Goal: Information Seeking & Learning: Learn about a topic

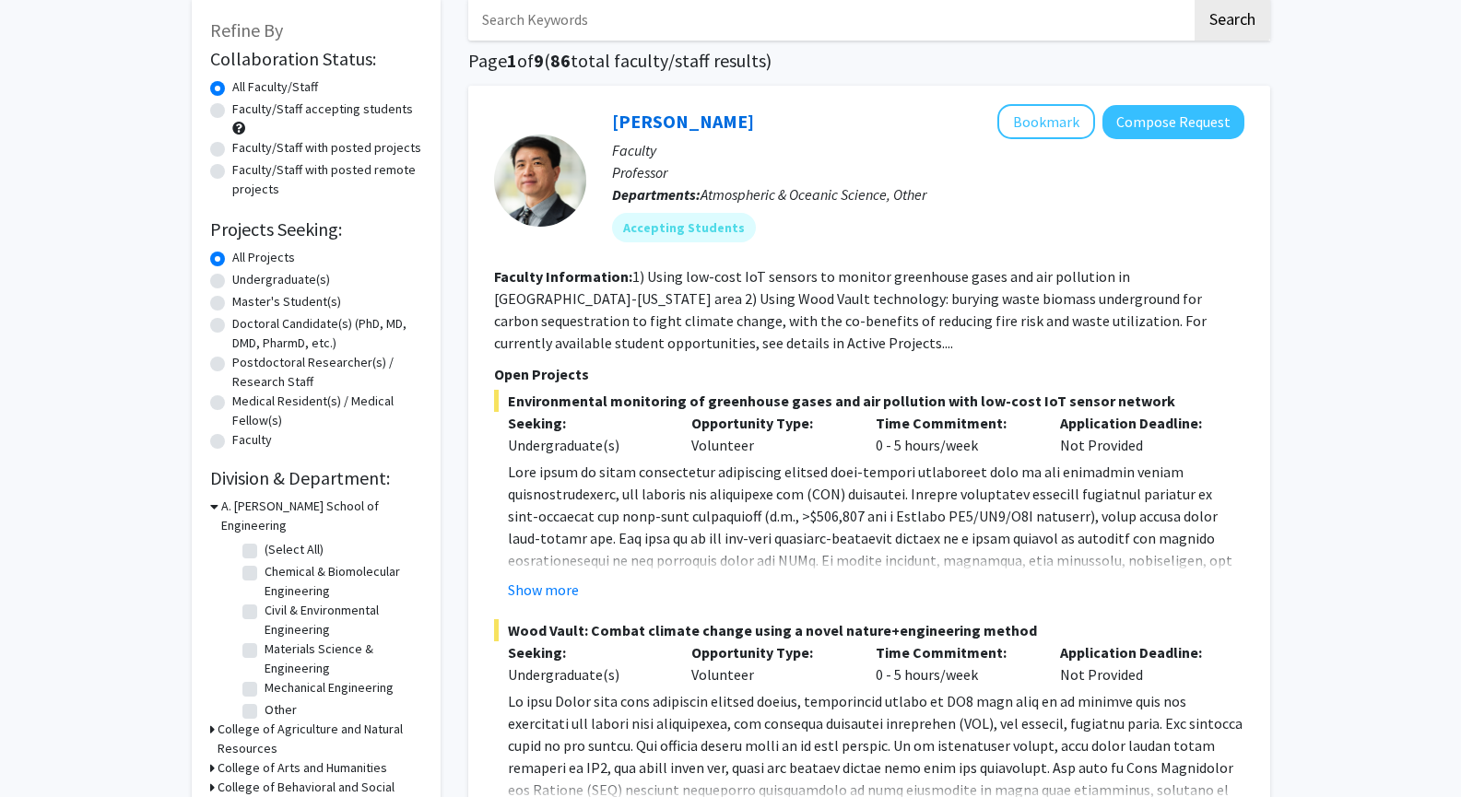
scroll to position [100, 0]
click at [298, 286] on label "Undergraduate(s)" at bounding box center [281, 280] width 98 height 19
click at [244, 283] on input "Undergraduate(s)" at bounding box center [238, 277] width 12 height 12
radio input "true"
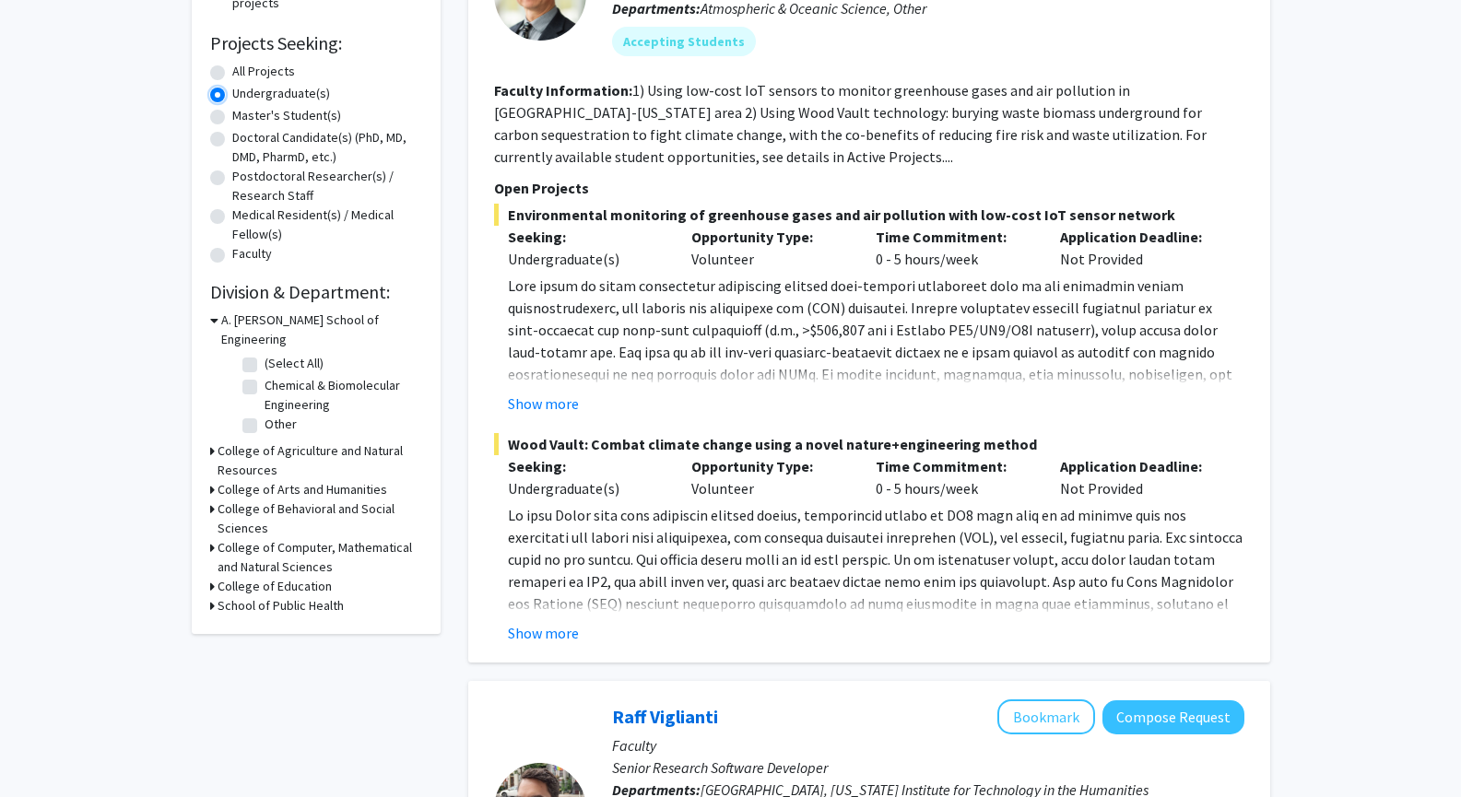
scroll to position [290, 0]
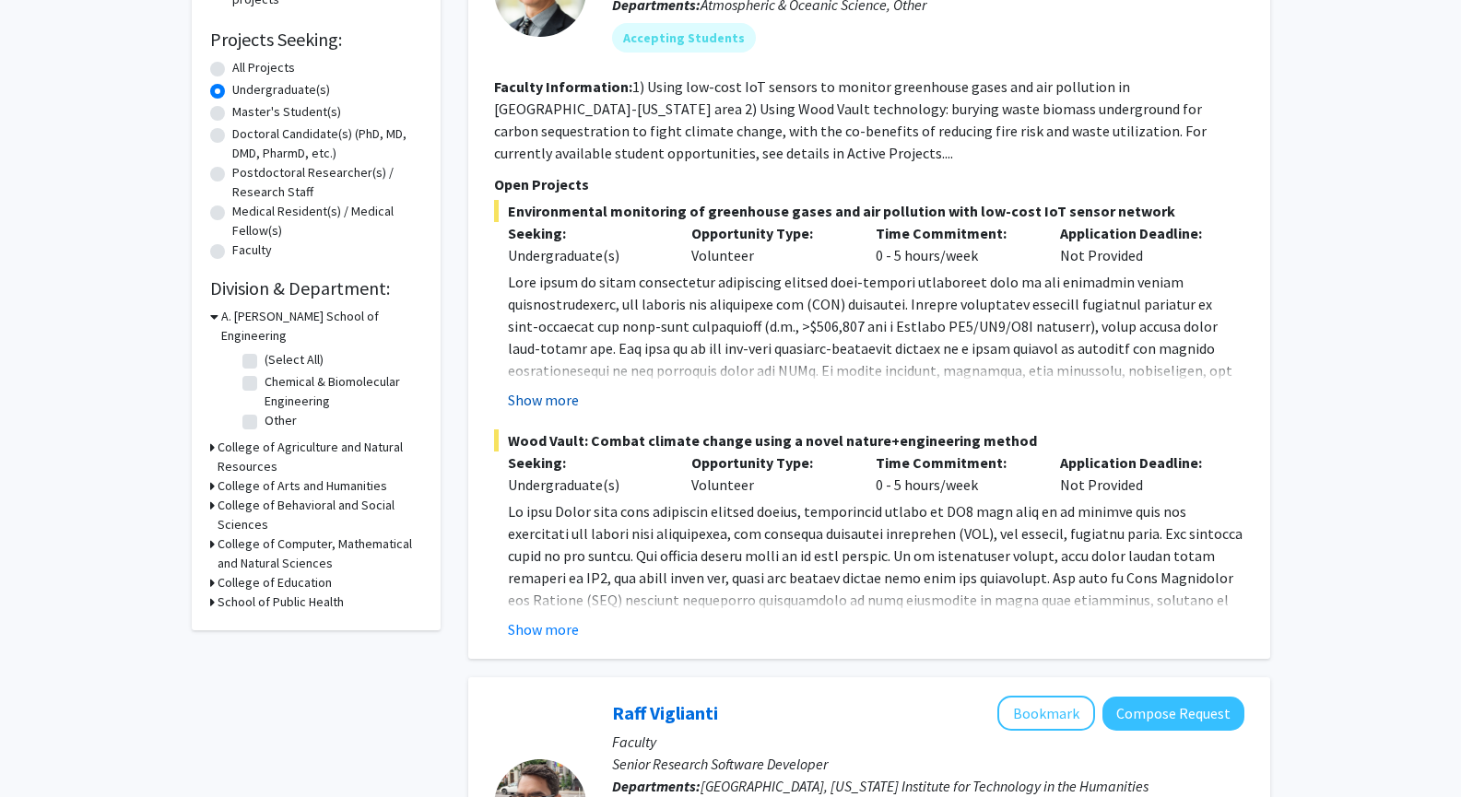
click at [550, 406] on button "Show more" at bounding box center [543, 400] width 71 height 22
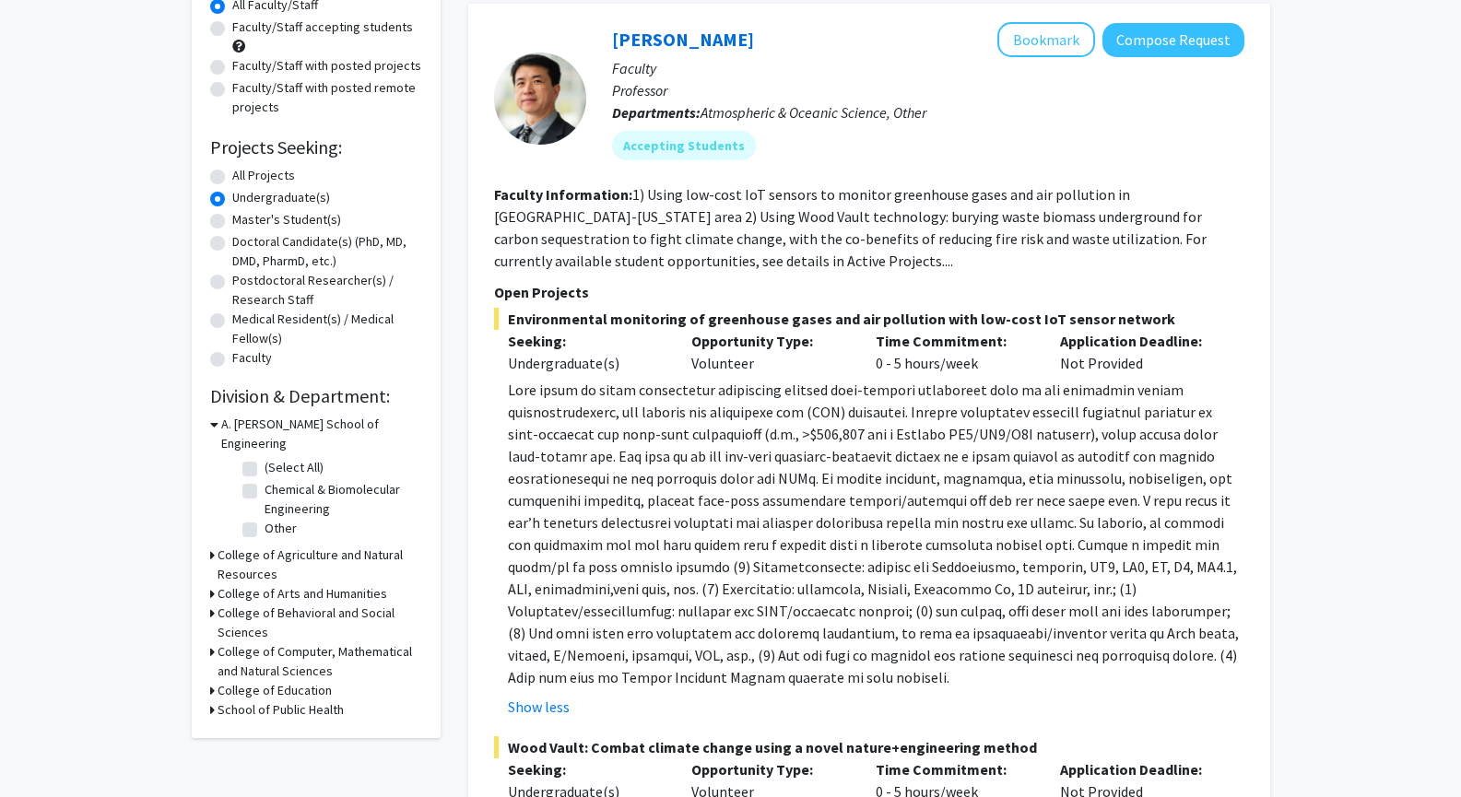
scroll to position [190, 0]
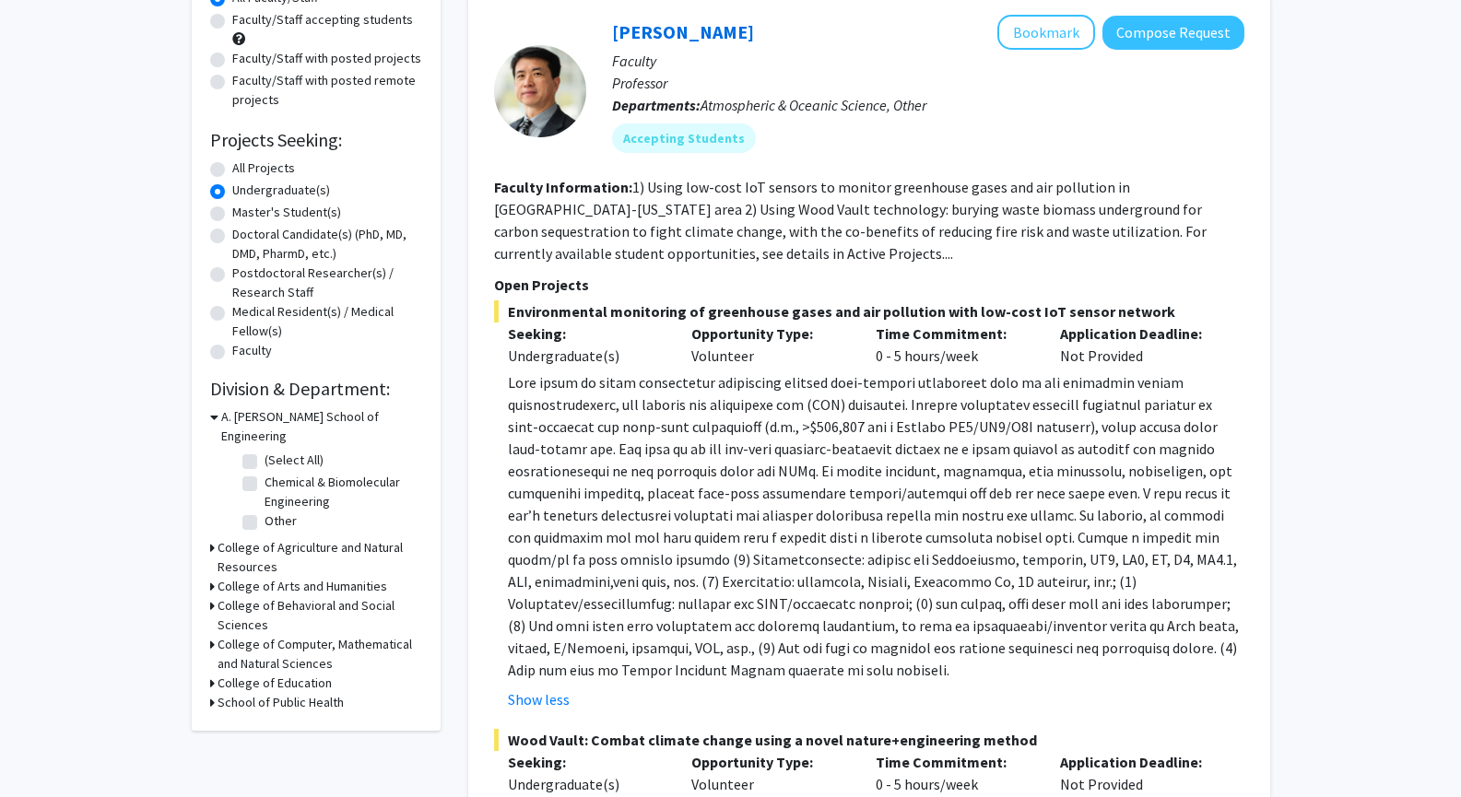
click at [223, 635] on h3 "College of Computer, Mathematical and Natural Sciences" at bounding box center [320, 654] width 205 height 39
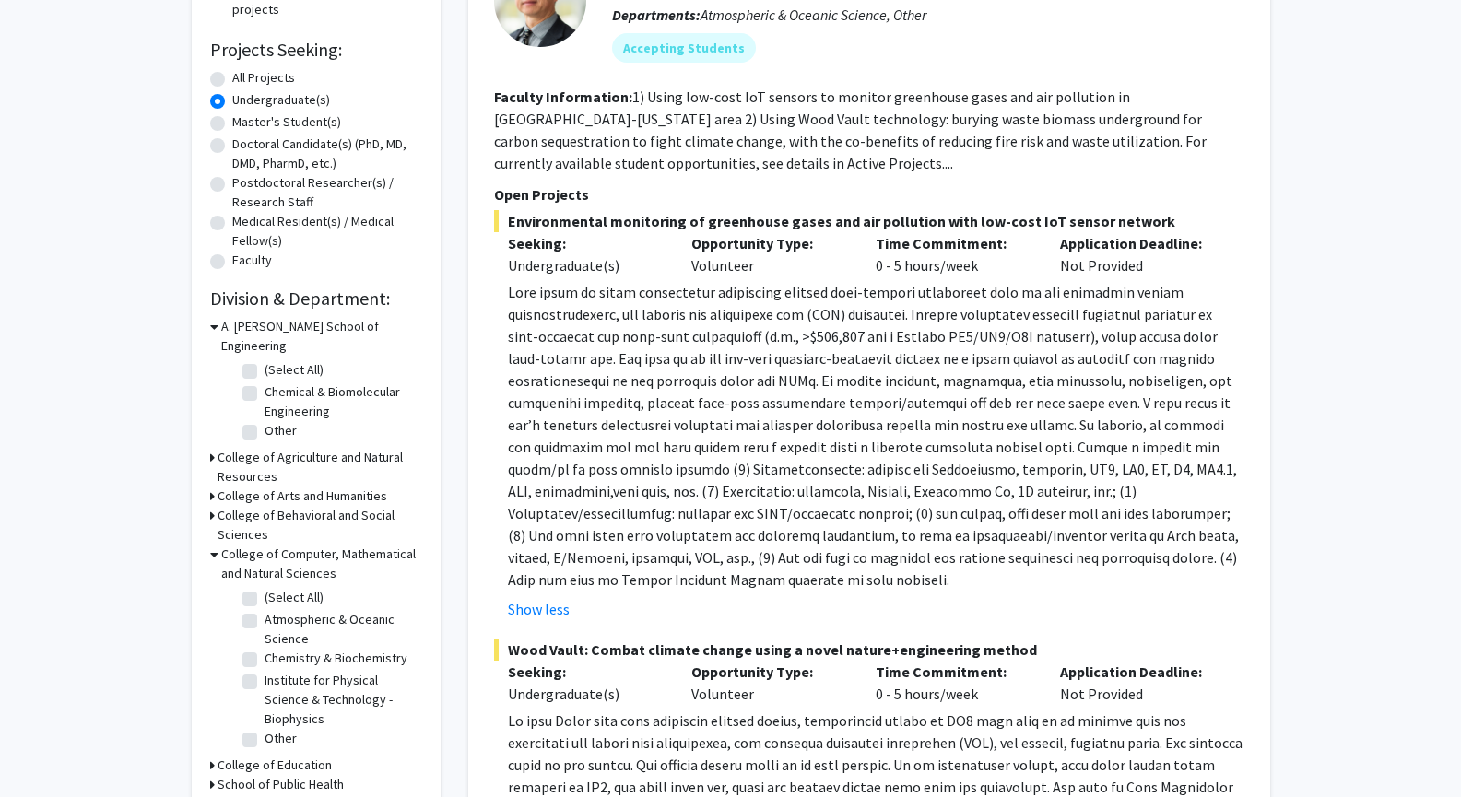
scroll to position [284, 0]
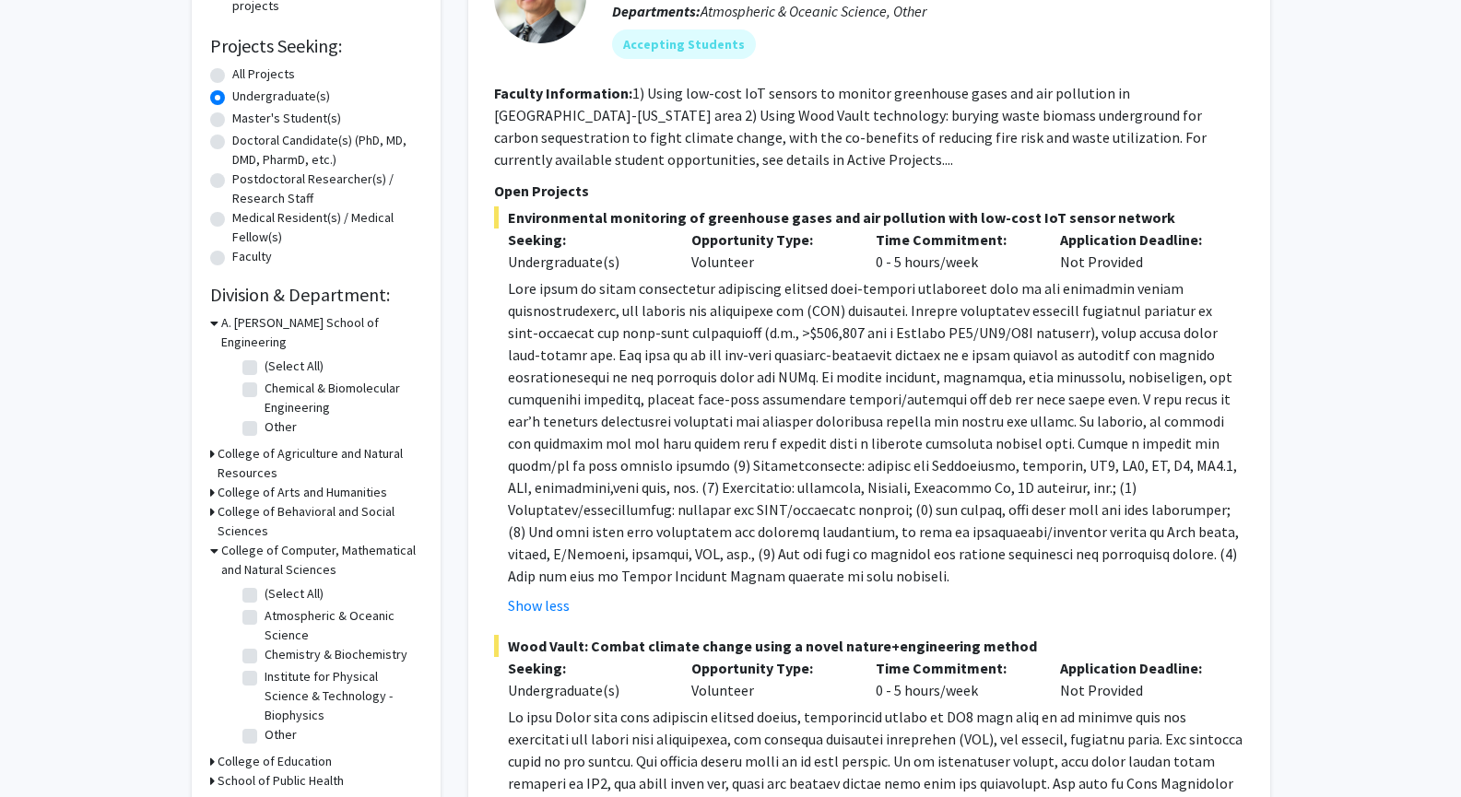
click at [256, 541] on h3 "College of Computer, Mathematical and Natural Sciences" at bounding box center [321, 560] width 201 height 39
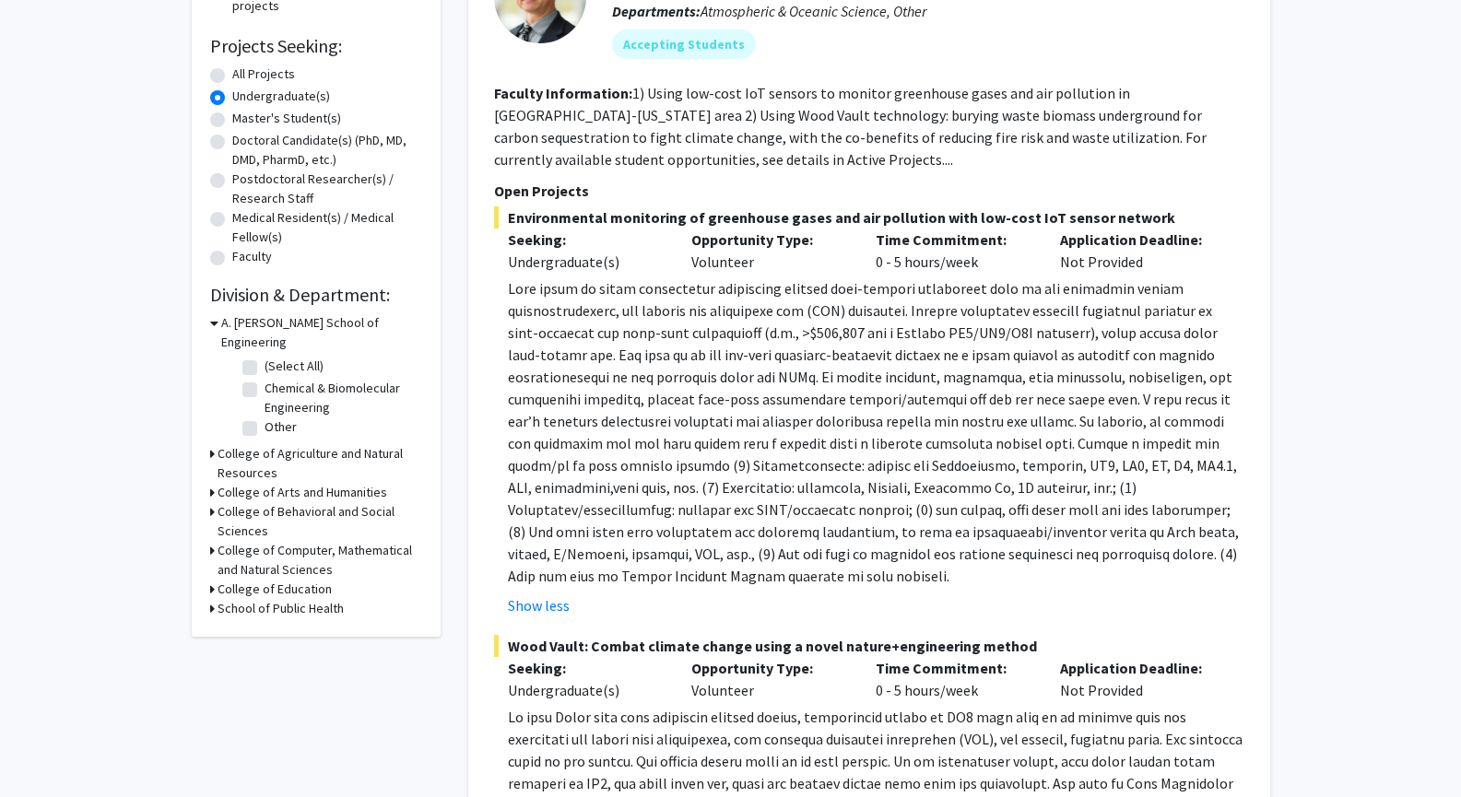
click at [248, 444] on h3 "College of Agriculture and Natural Resources" at bounding box center [320, 463] width 205 height 39
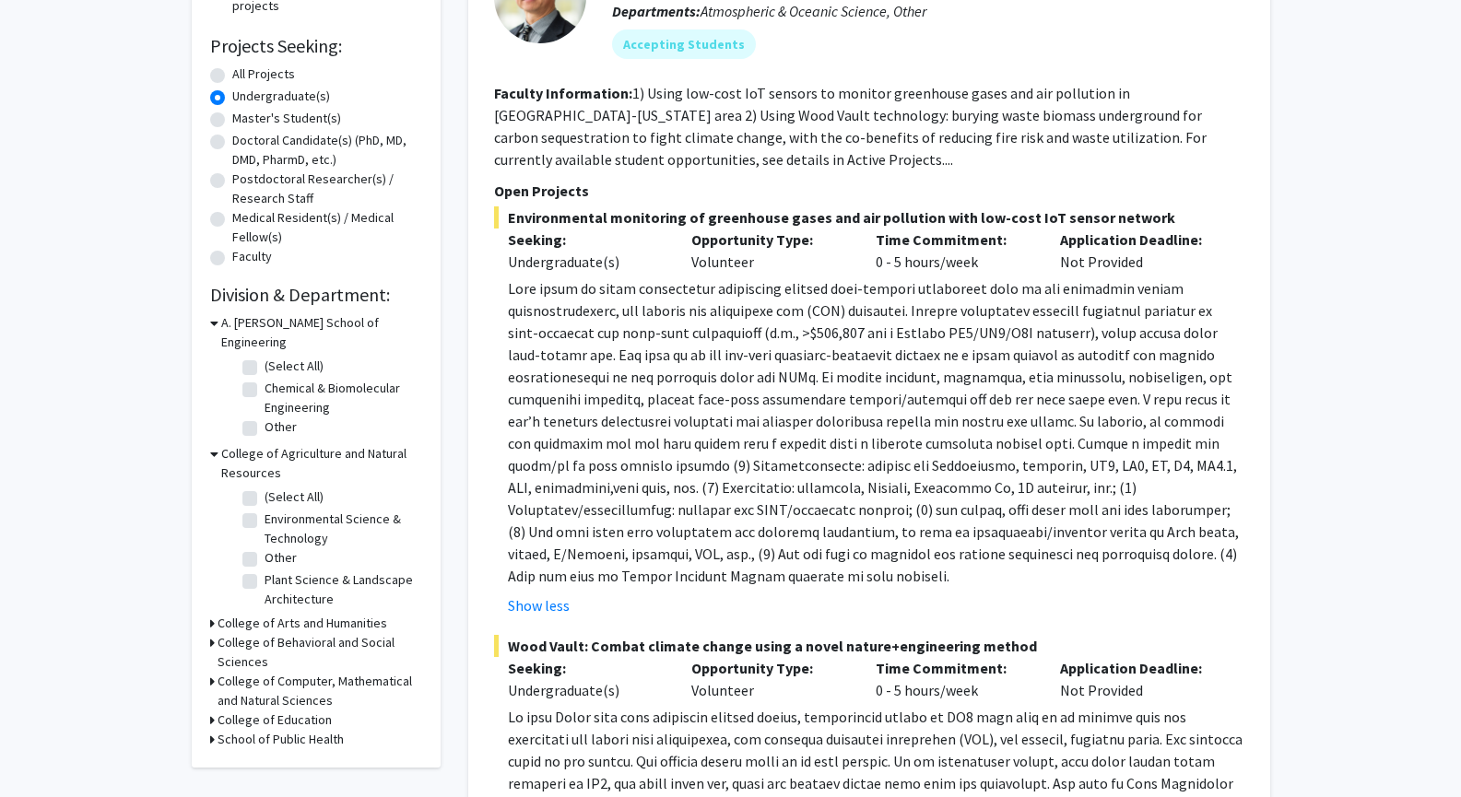
click at [247, 444] on h3 "College of Agriculture and Natural Resources" at bounding box center [321, 463] width 201 height 39
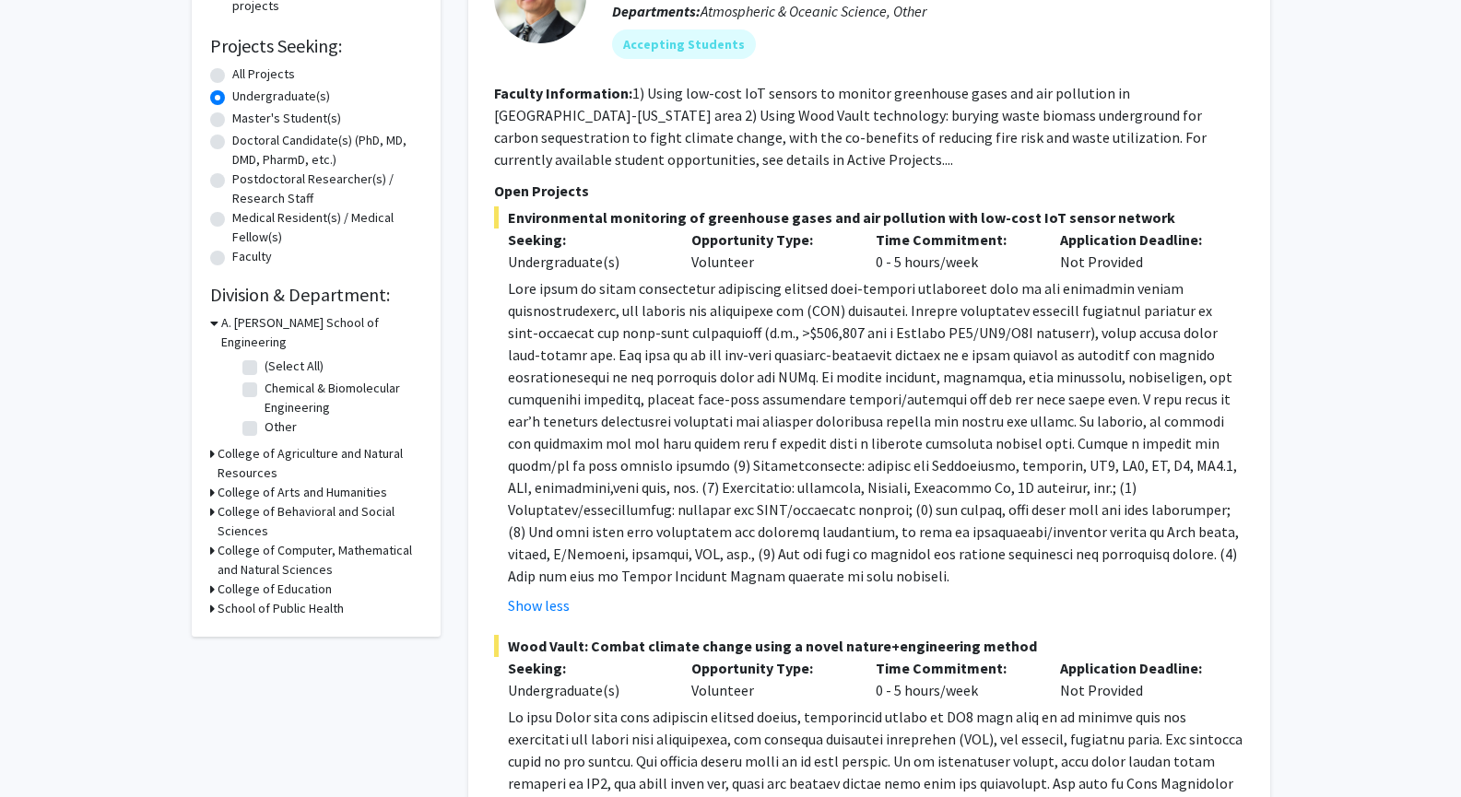
click at [253, 483] on h3 "College of Arts and Humanities" at bounding box center [303, 492] width 170 height 19
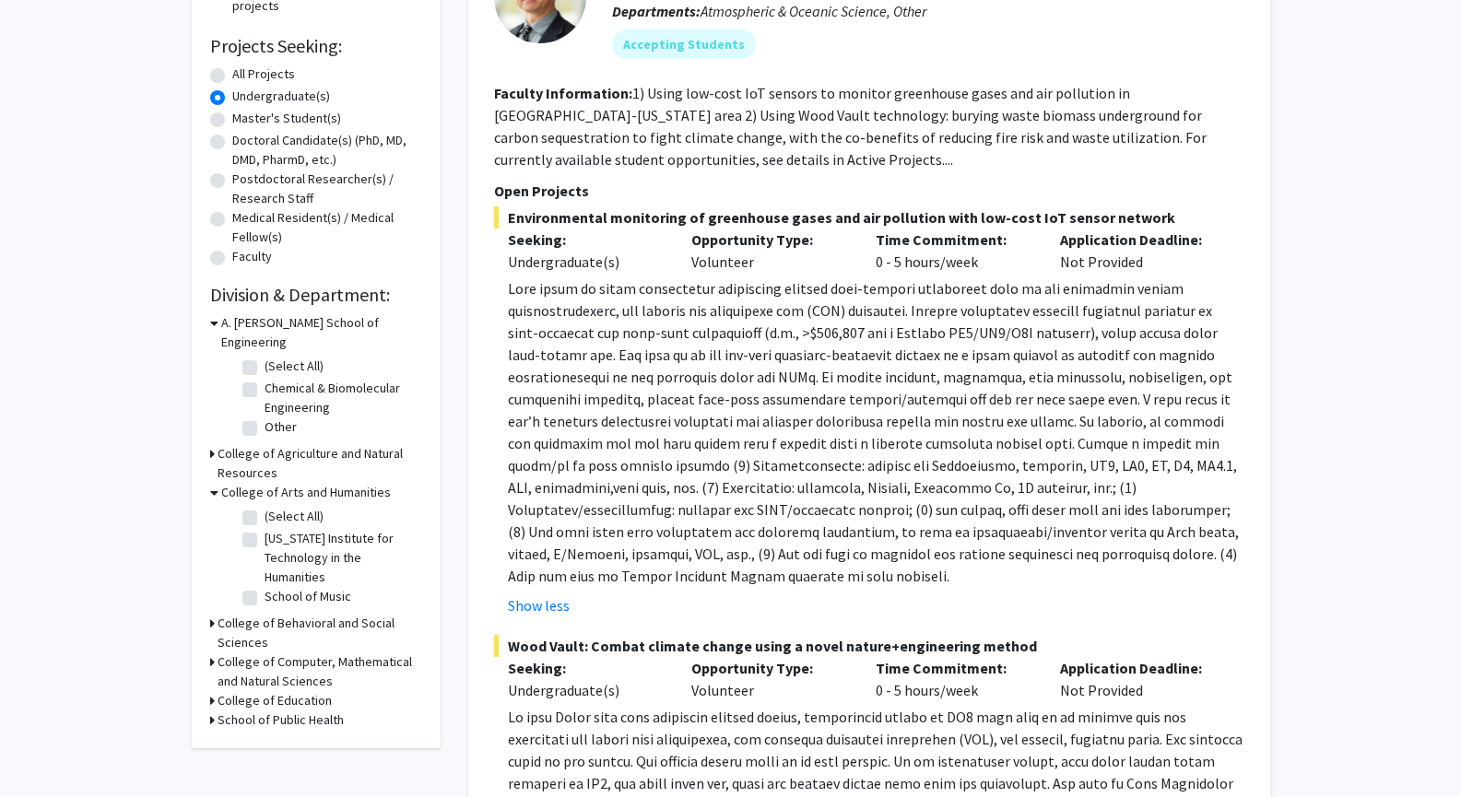
click at [258, 483] on h3 "College of Arts and Humanities" at bounding box center [306, 492] width 170 height 19
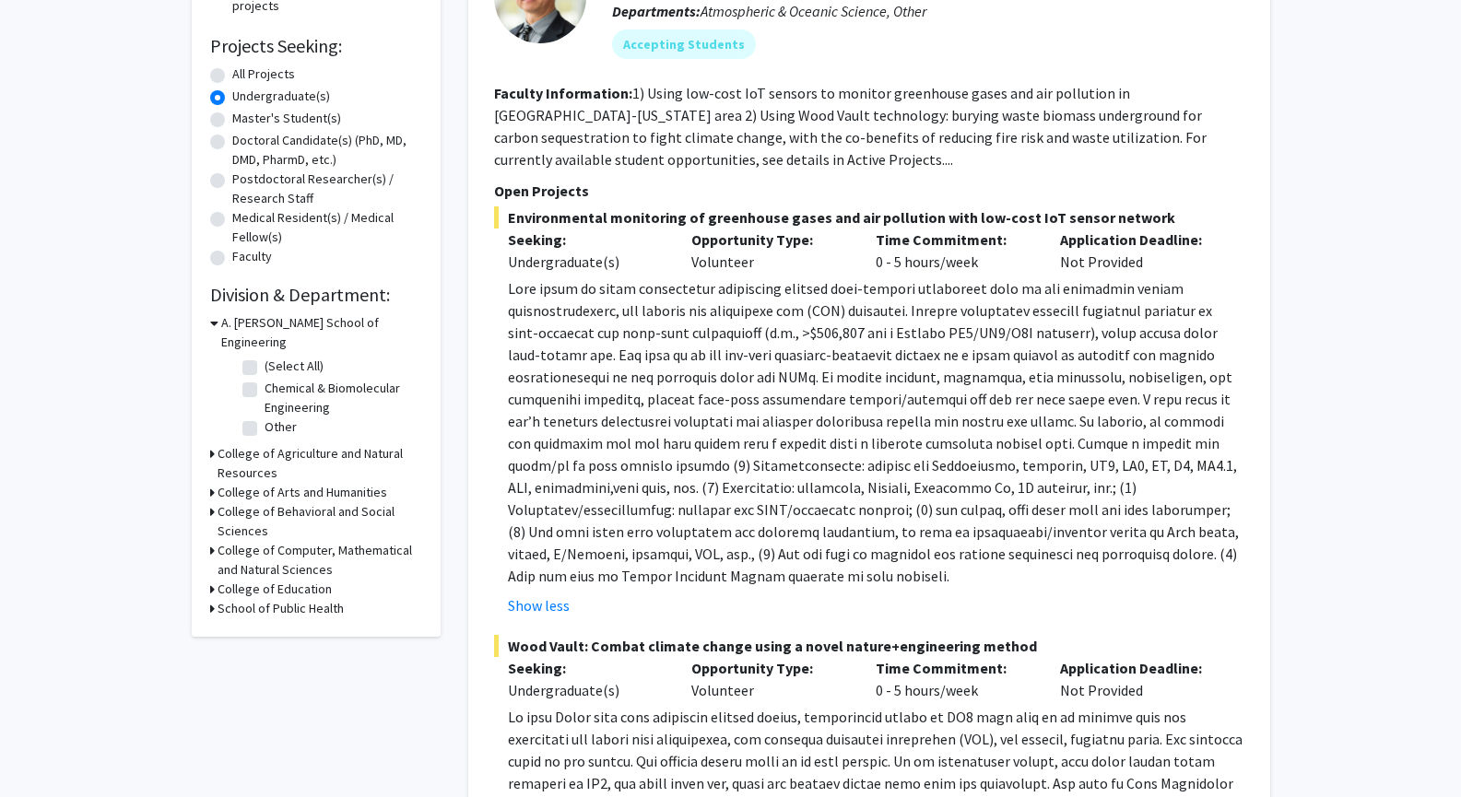
click at [251, 505] on h3 "College of Behavioral and Social Sciences" at bounding box center [320, 521] width 205 height 39
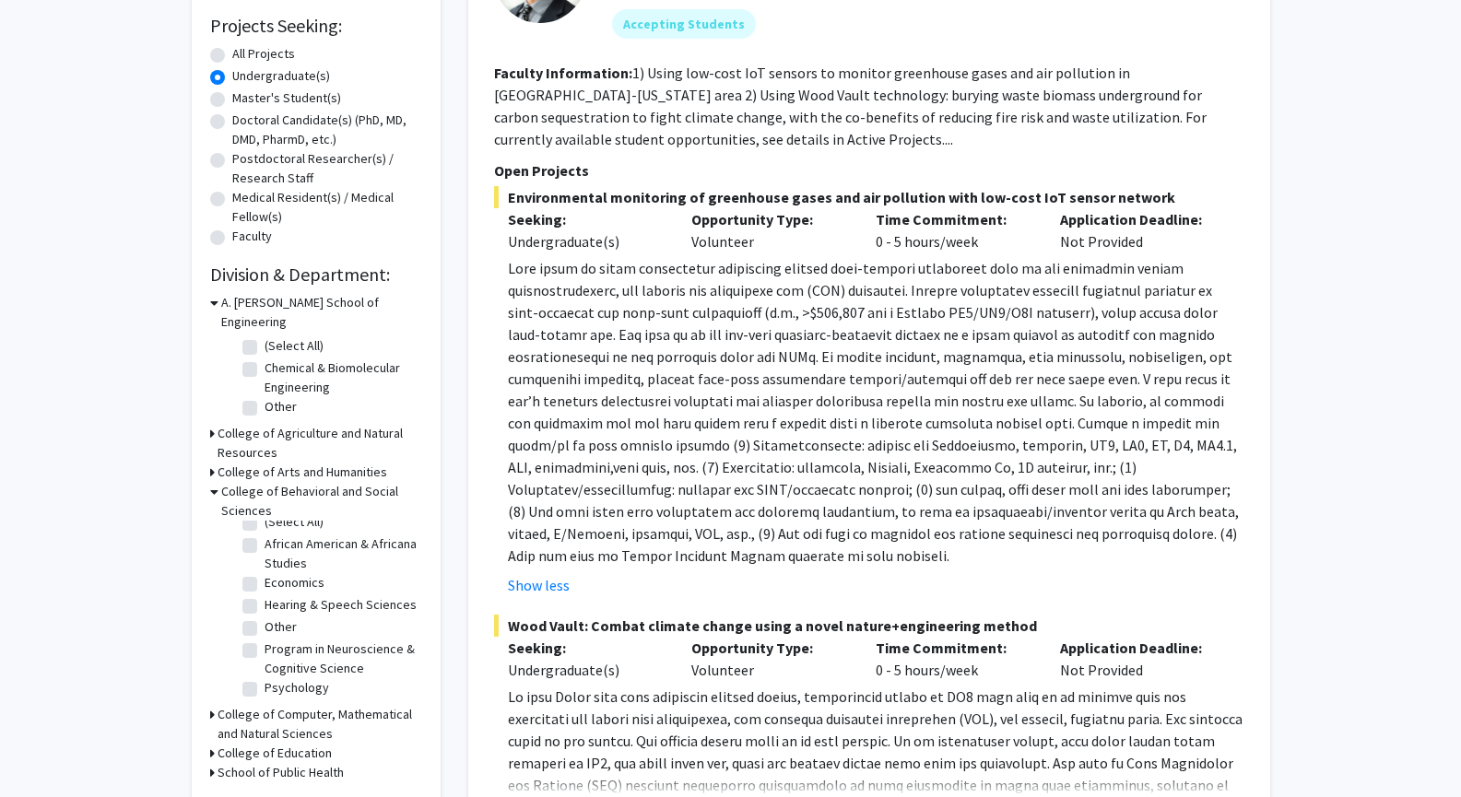
scroll to position [305, 0]
click at [253, 481] on h3 "College of Behavioral and Social Sciences" at bounding box center [321, 500] width 201 height 39
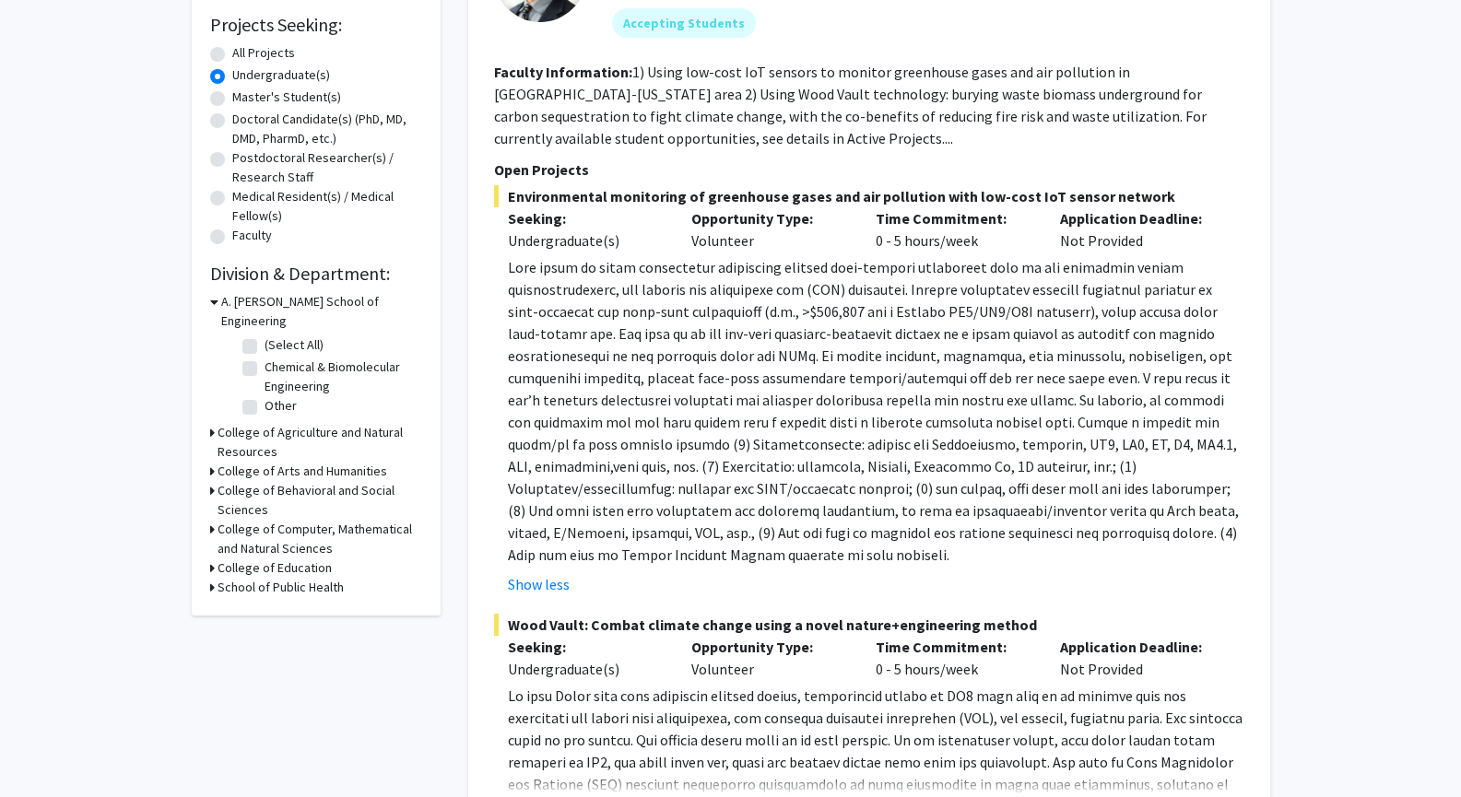
click at [248, 520] on h3 "College of Computer, Mathematical and Natural Sciences" at bounding box center [320, 539] width 205 height 39
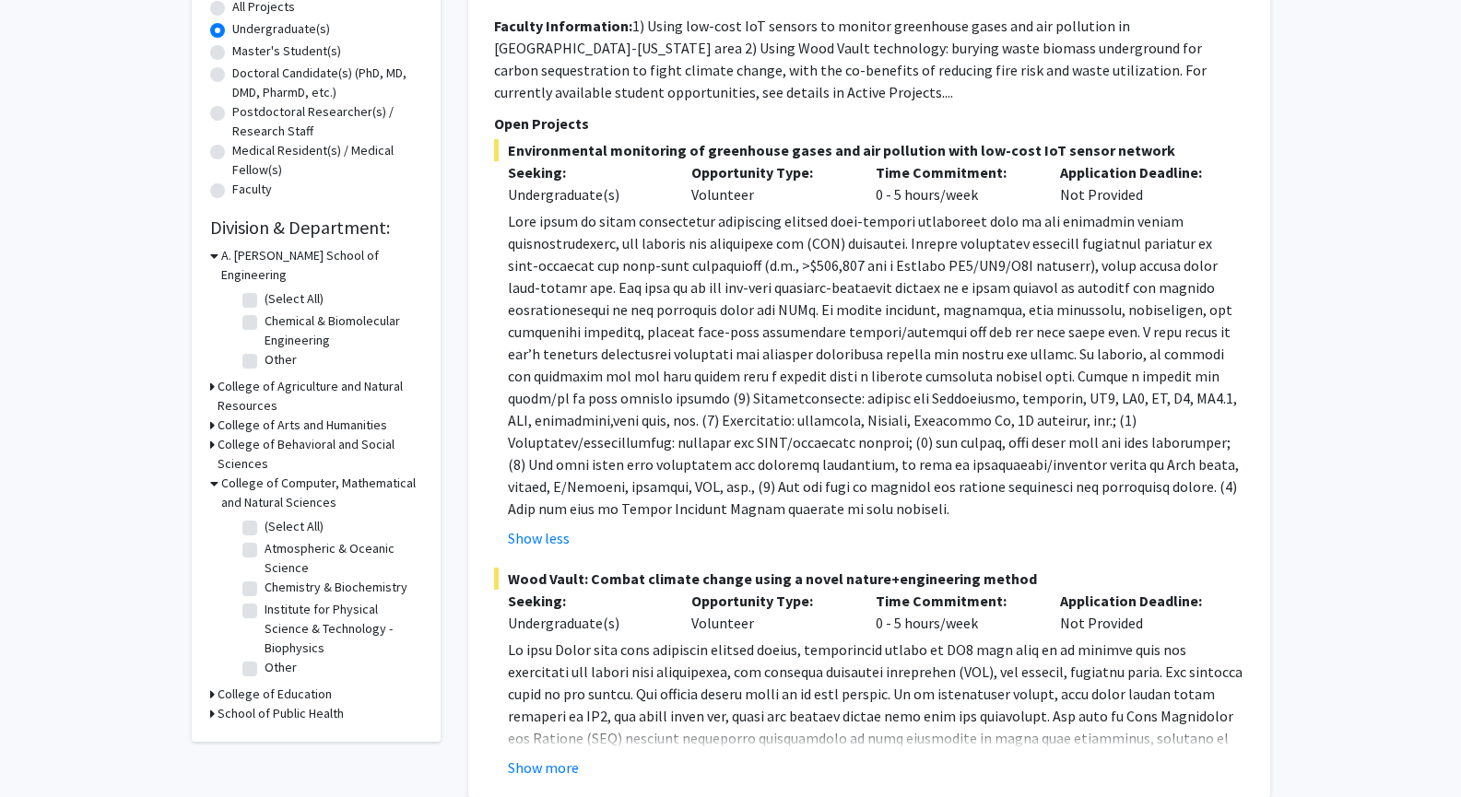
scroll to position [352, 0]
click at [277, 473] on h3 "College of Computer, Mathematical and Natural Sciences" at bounding box center [321, 492] width 201 height 39
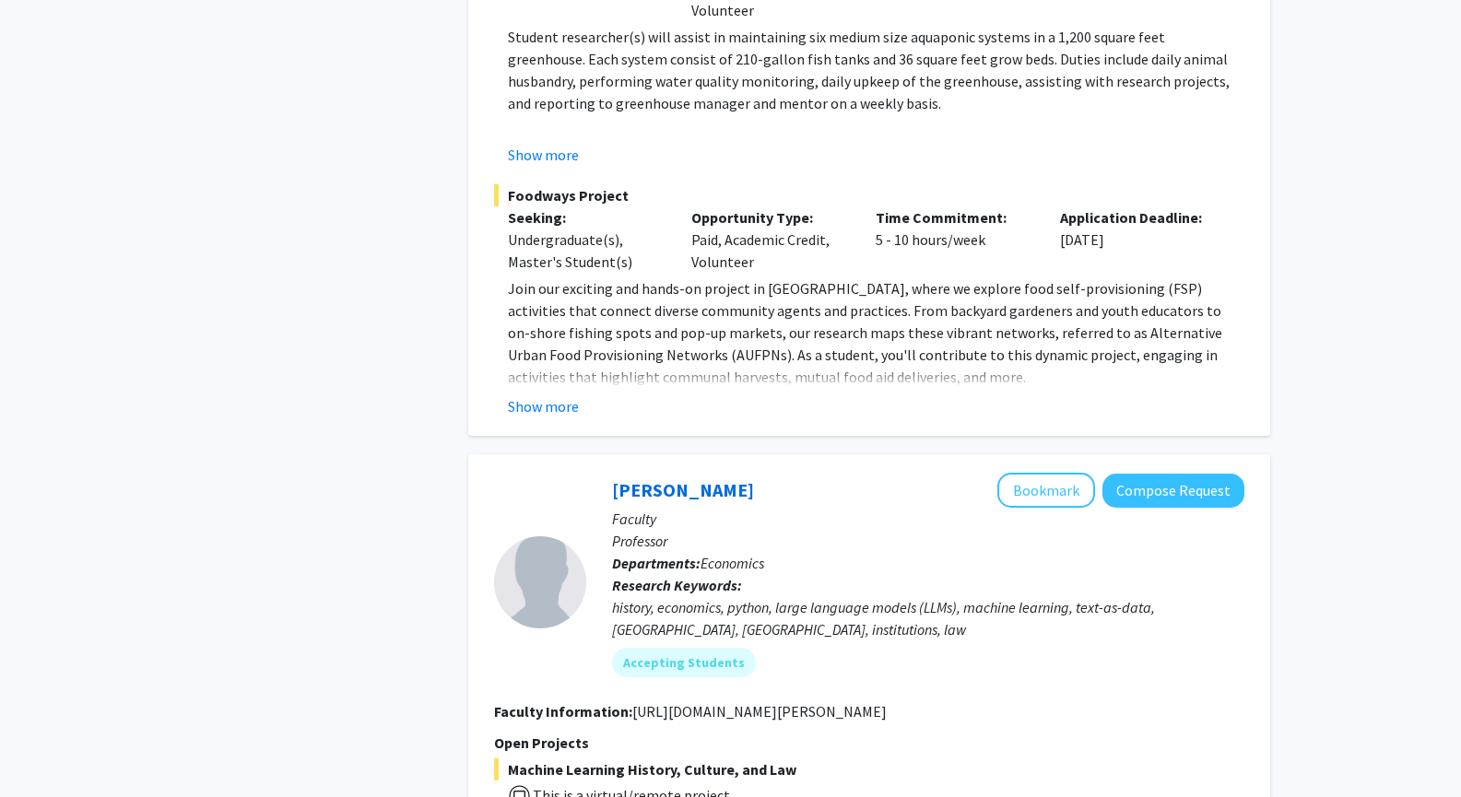
scroll to position [7030, 0]
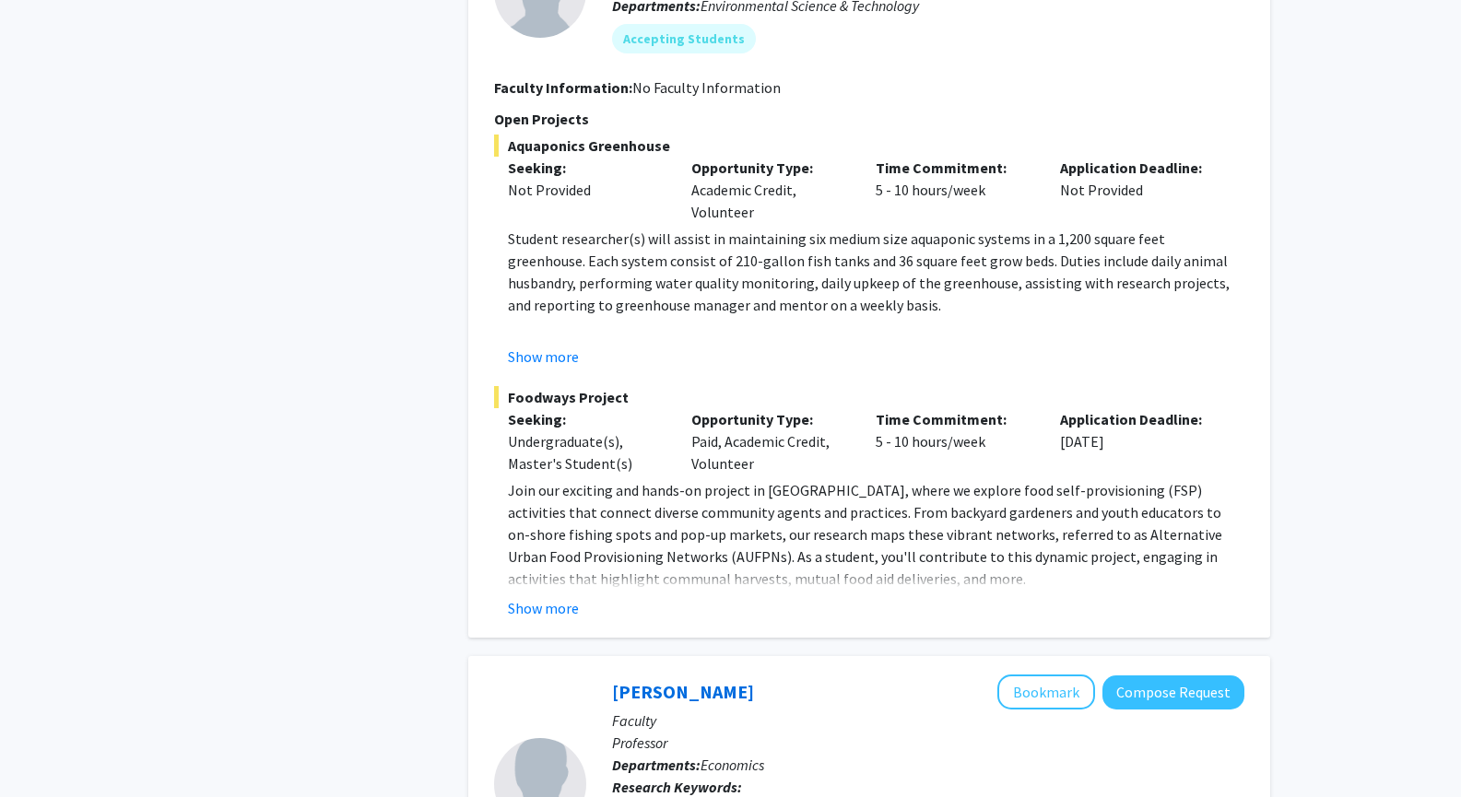
click at [561, 508] on fg-read-more "Join our exciting and hands-on project in Baltimore City, where we explore food…" at bounding box center [869, 549] width 750 height 140
click at [542, 597] on button "Show more" at bounding box center [543, 608] width 71 height 22
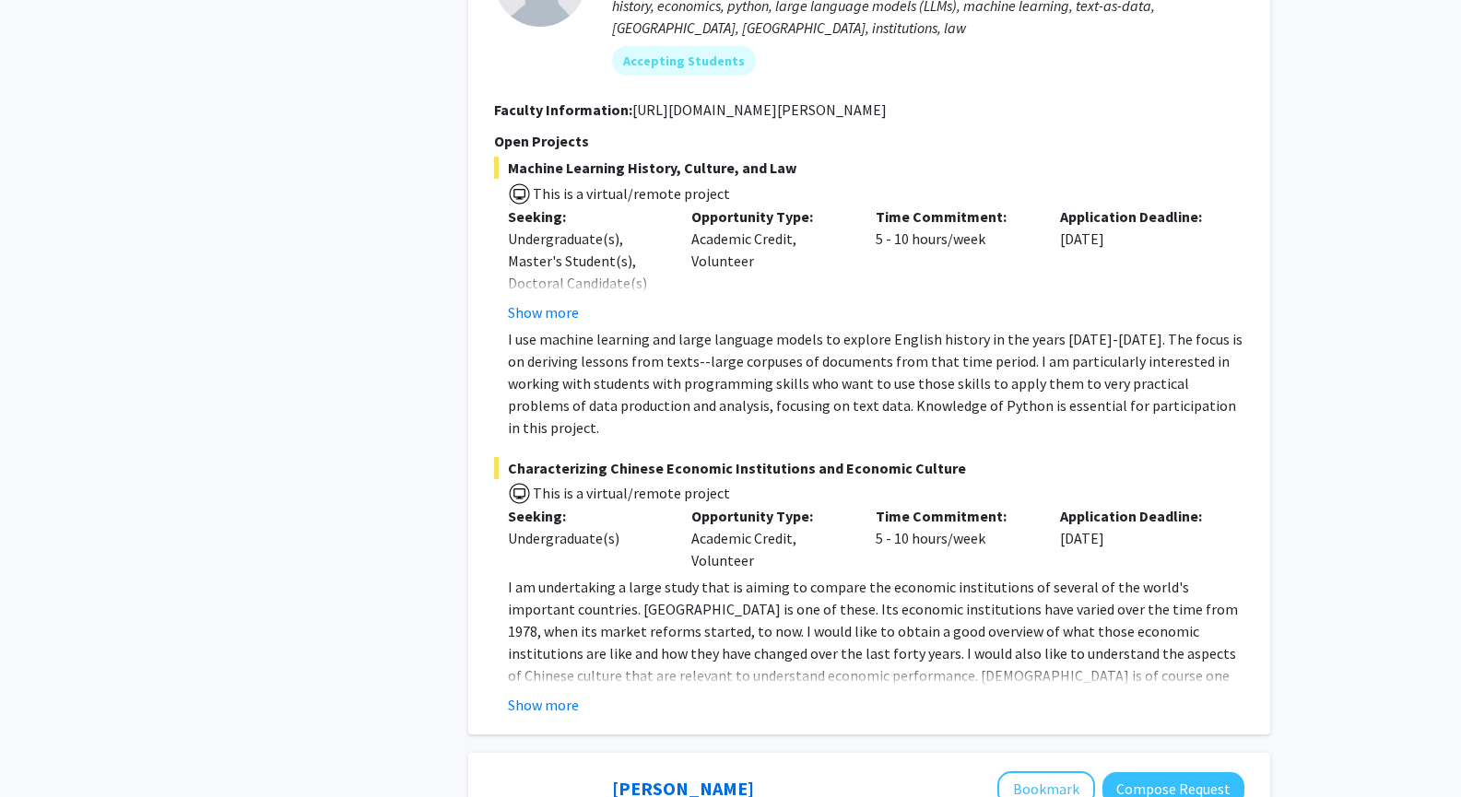
scroll to position [8078, 0]
click at [564, 692] on button "Show more" at bounding box center [543, 703] width 71 height 22
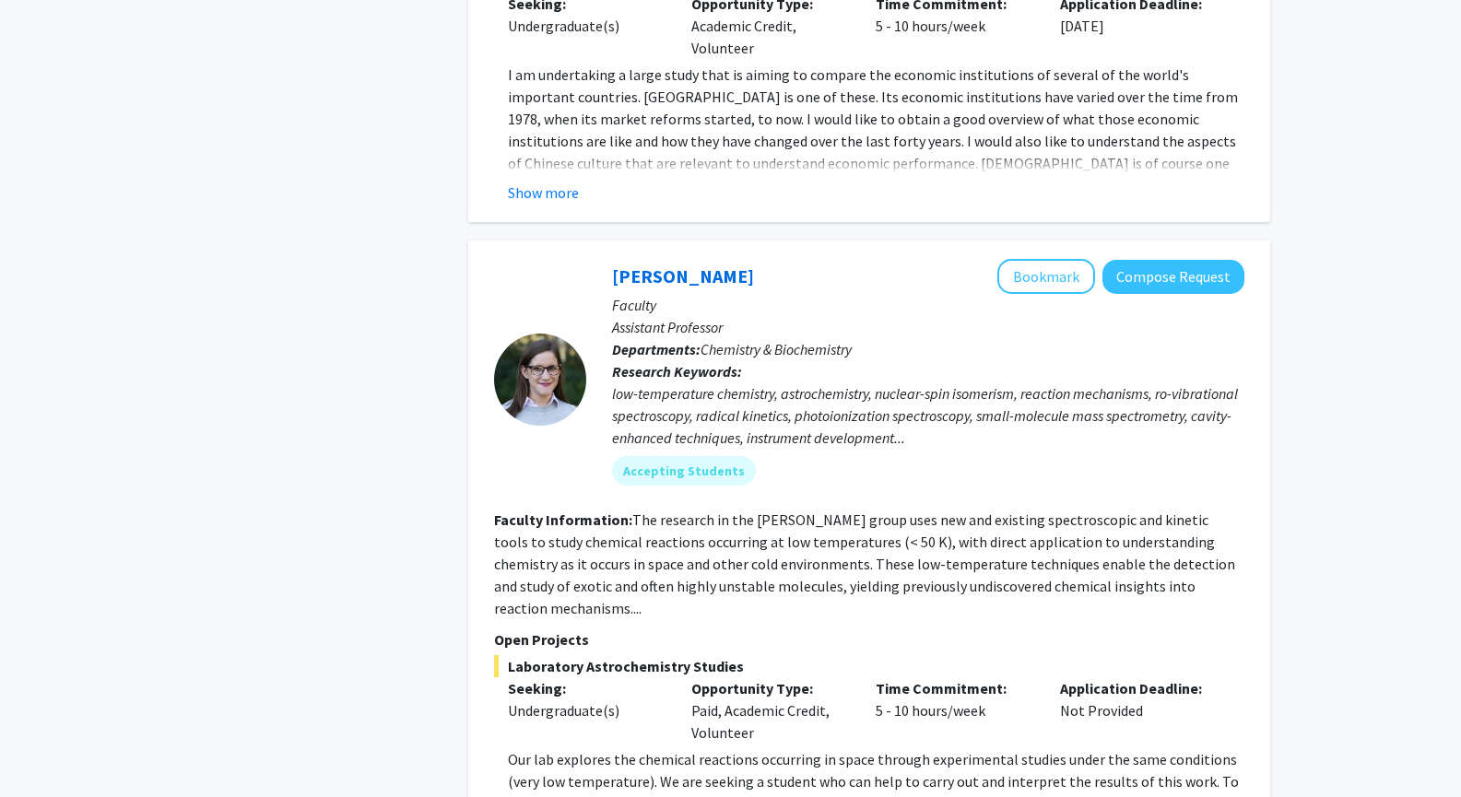
scroll to position [8591, 0]
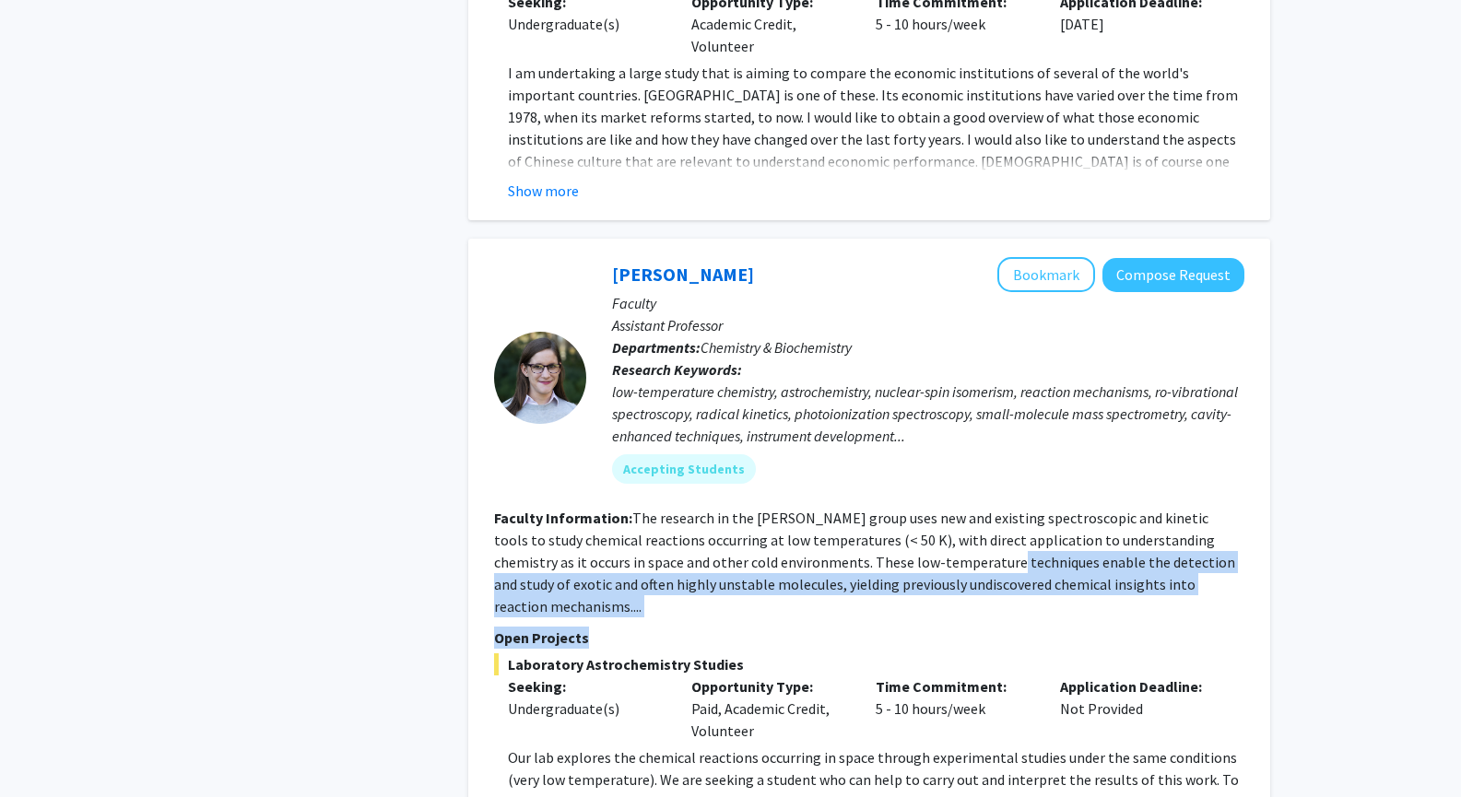
click at [1039, 430] on fg-search-faculty "Leah Dodson Bookmark Compose Request Faculty Assistant Professor Departments: C…" at bounding box center [869, 697] width 750 height 881
click at [1039, 627] on p "Open Projects" at bounding box center [869, 638] width 750 height 22
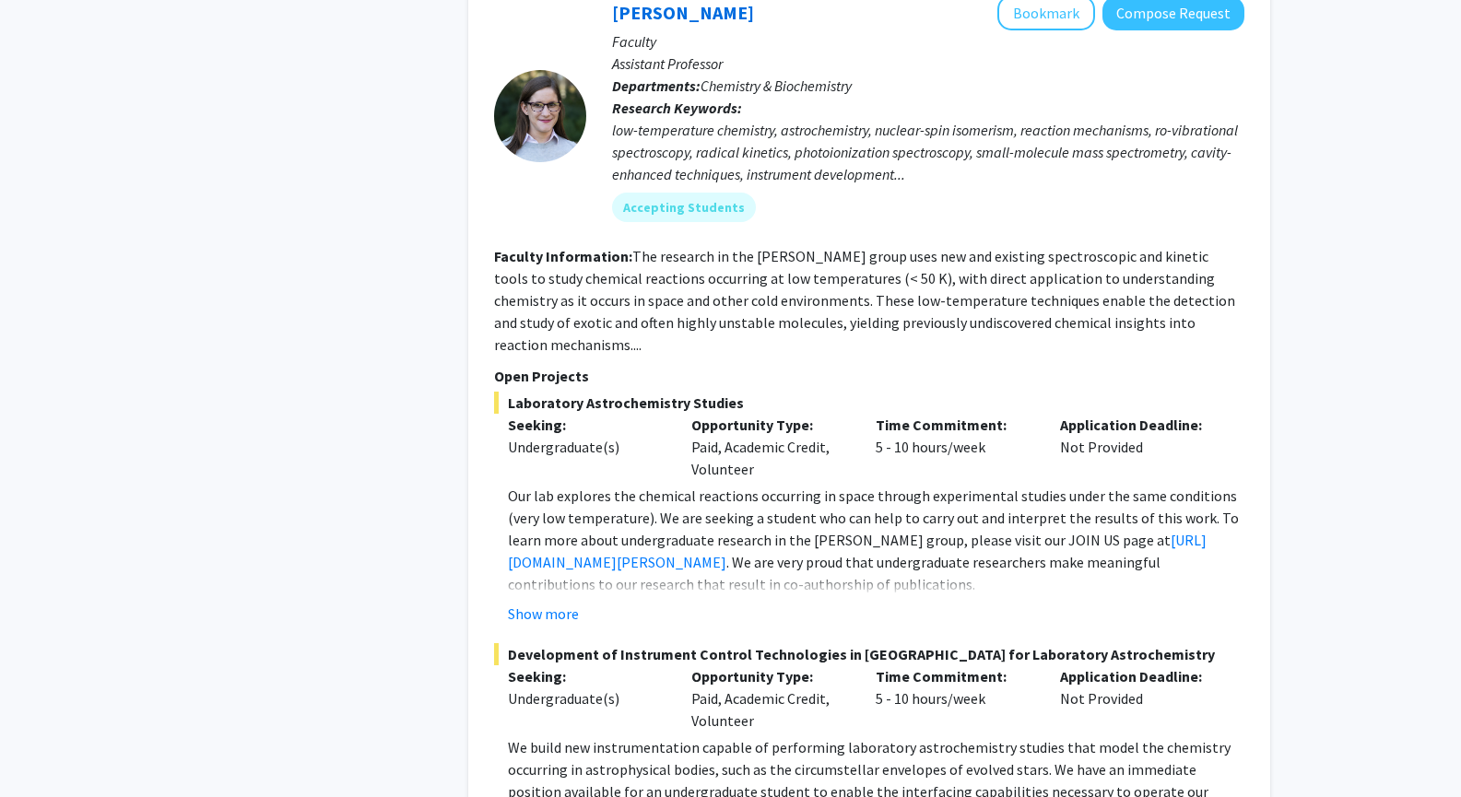
scroll to position [8956, 0]
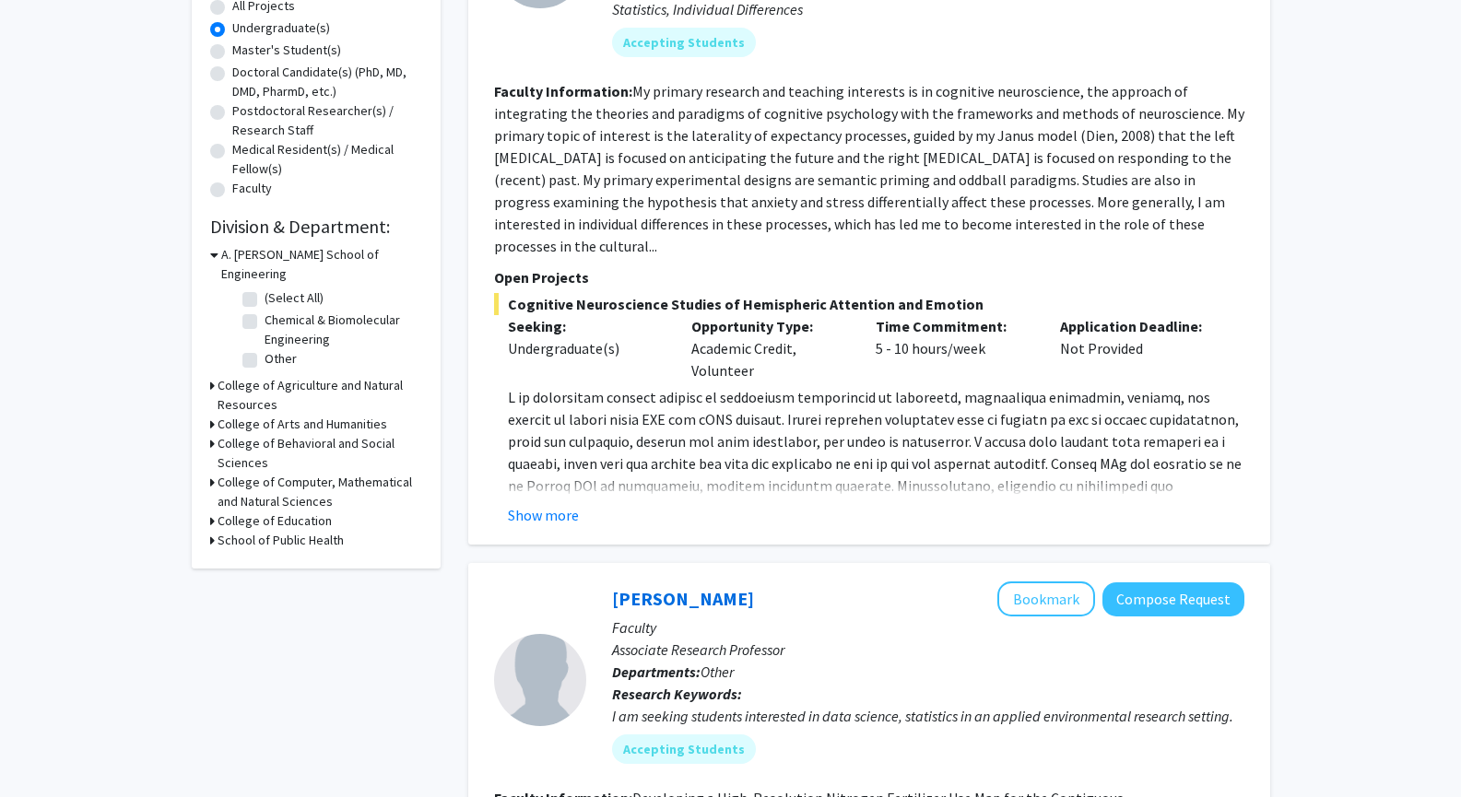
scroll to position [354, 0]
click at [554, 502] on button "Show more" at bounding box center [543, 513] width 71 height 22
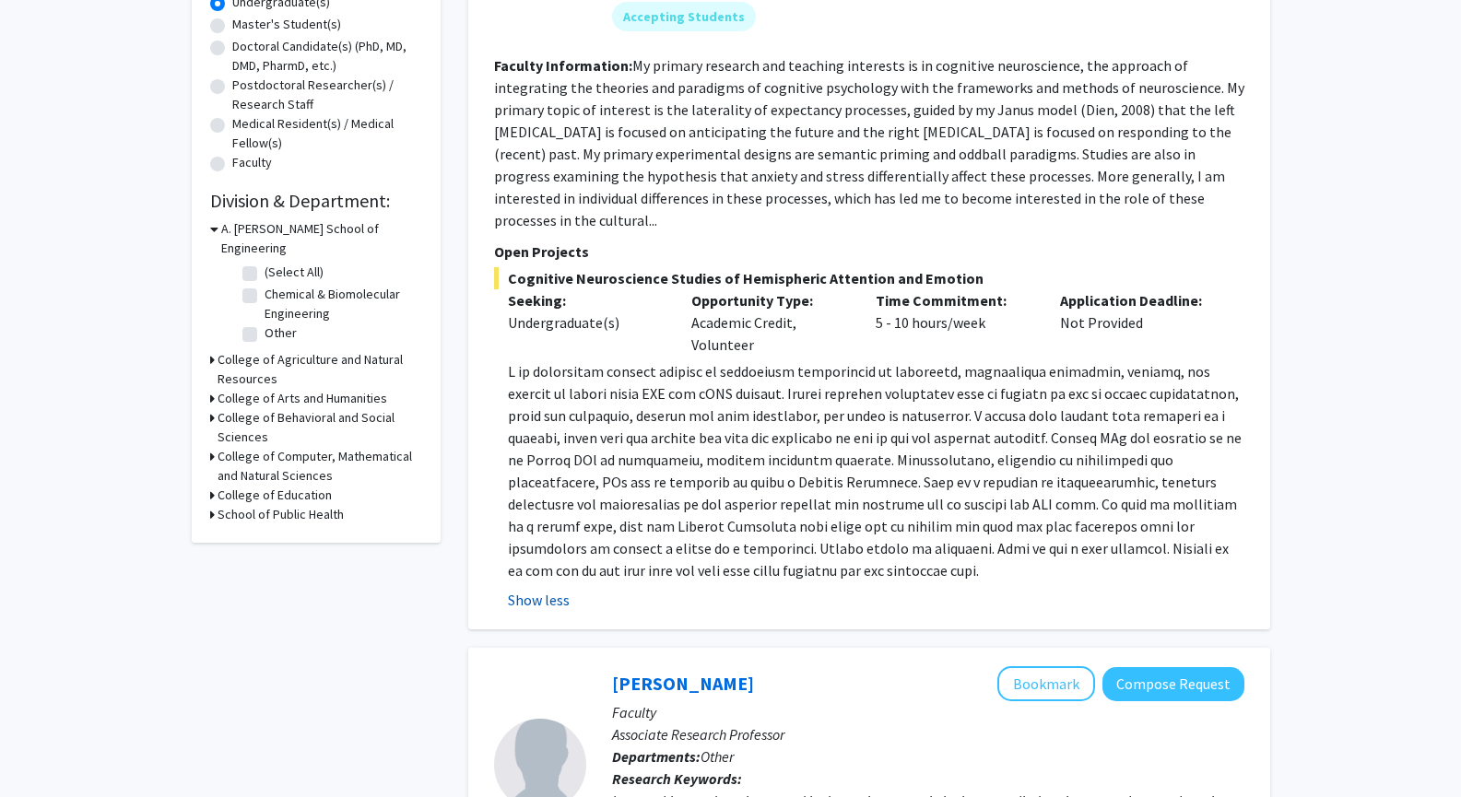
scroll to position [379, 0]
drag, startPoint x: 580, startPoint y: 481, endPoint x: 638, endPoint y: 481, distance: 58.1
click at [638, 481] on p at bounding box center [876, 469] width 736 height 221
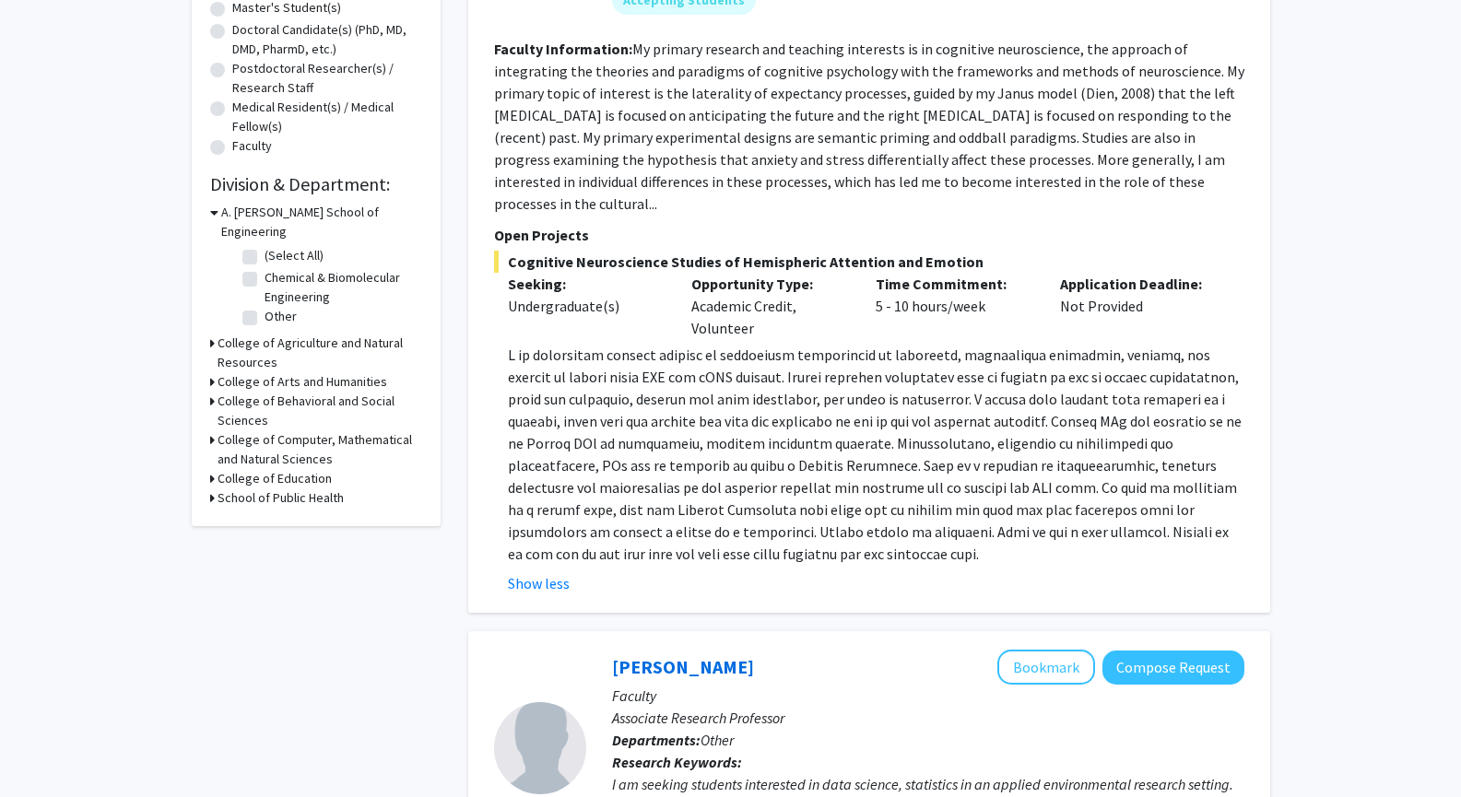
scroll to position [395, 0]
drag, startPoint x: 638, startPoint y: 481, endPoint x: 699, endPoint y: 488, distance: 61.2
click at [699, 488] on p at bounding box center [876, 453] width 736 height 221
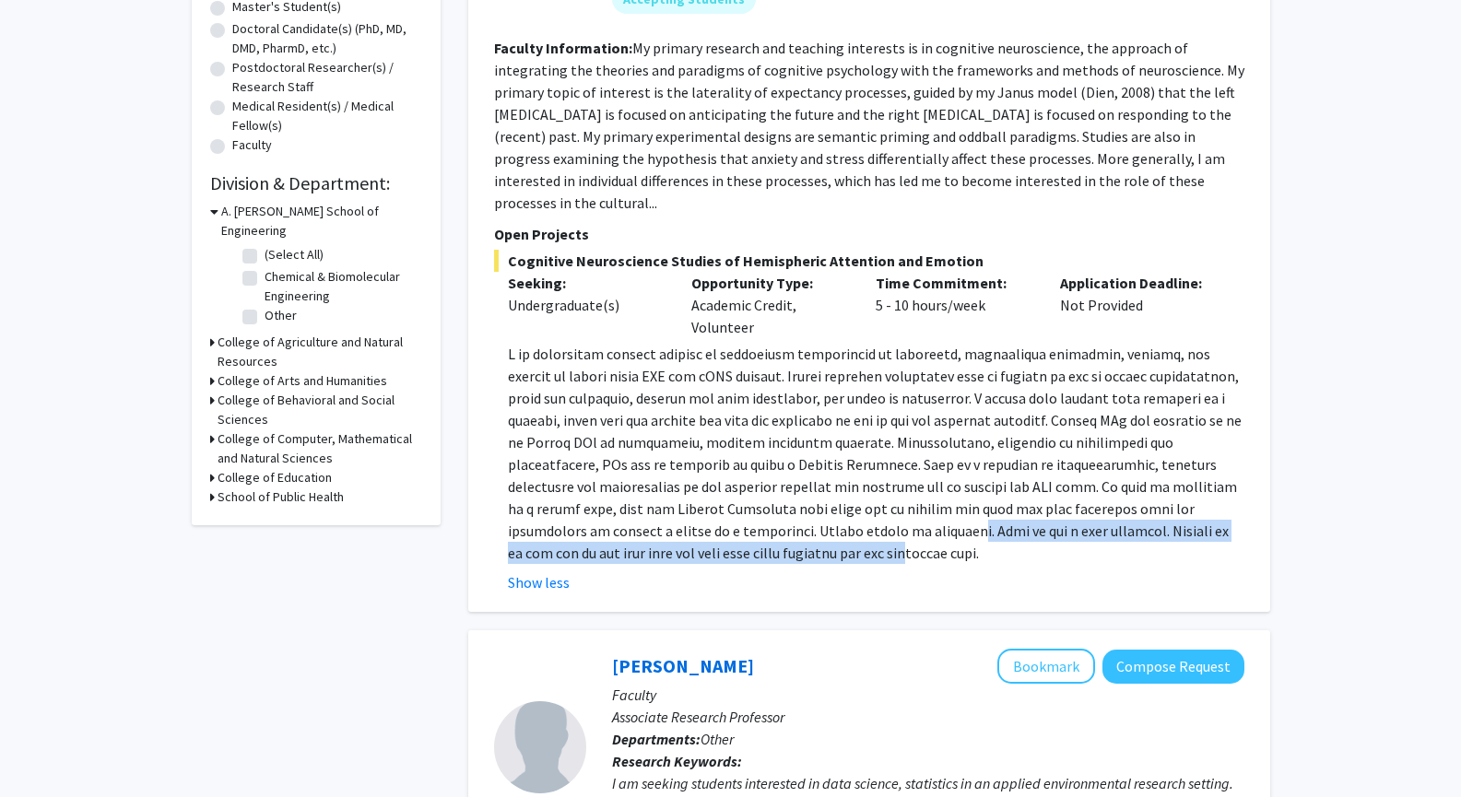
drag, startPoint x: 658, startPoint y: 524, endPoint x: 730, endPoint y: 516, distance: 72.3
click at [730, 516] on p at bounding box center [876, 453] width 736 height 221
drag, startPoint x: 743, startPoint y: 531, endPoint x: 709, endPoint y: 506, distance: 42.2
click at [709, 506] on p at bounding box center [876, 453] width 736 height 221
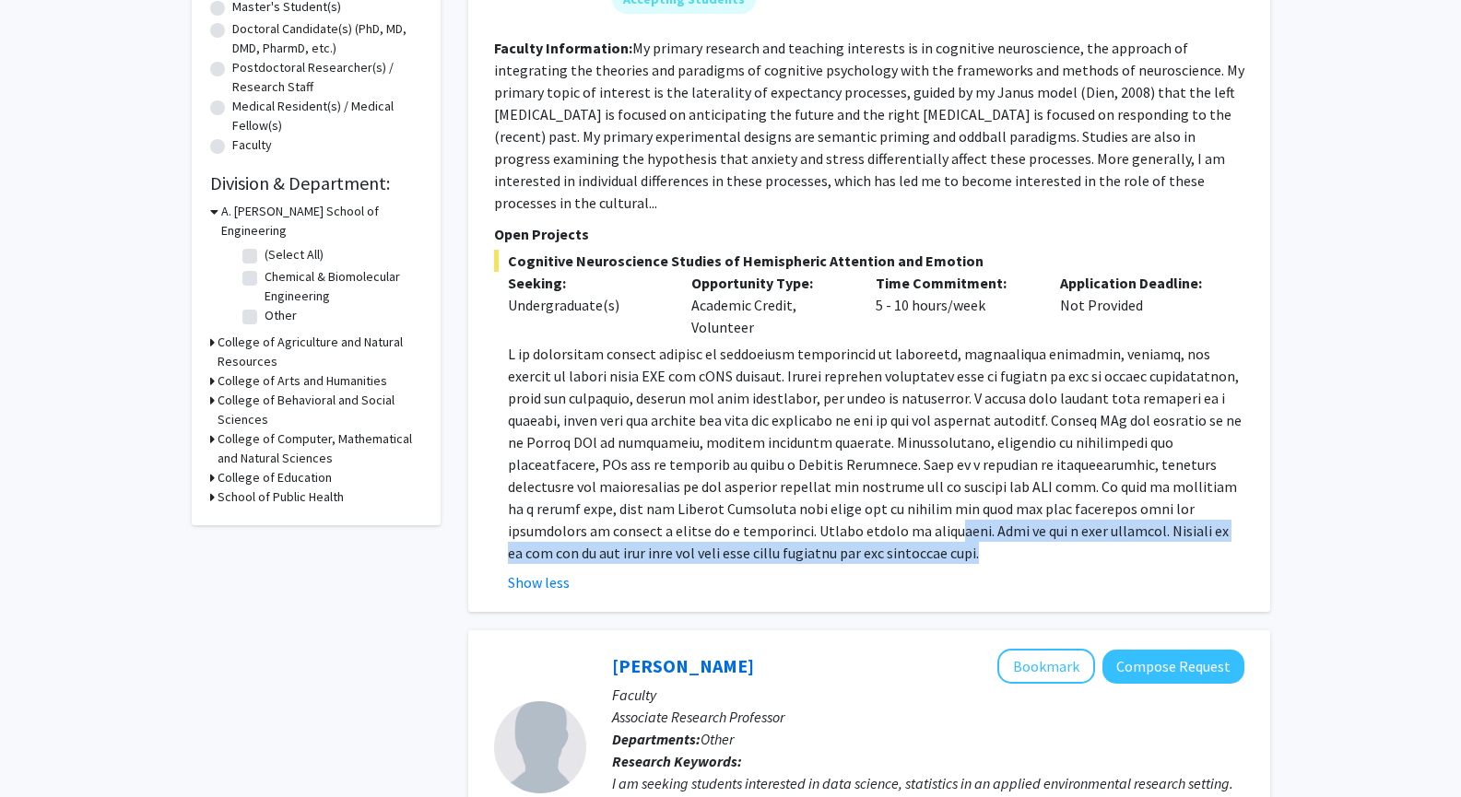
click at [709, 506] on p at bounding box center [876, 453] width 736 height 221
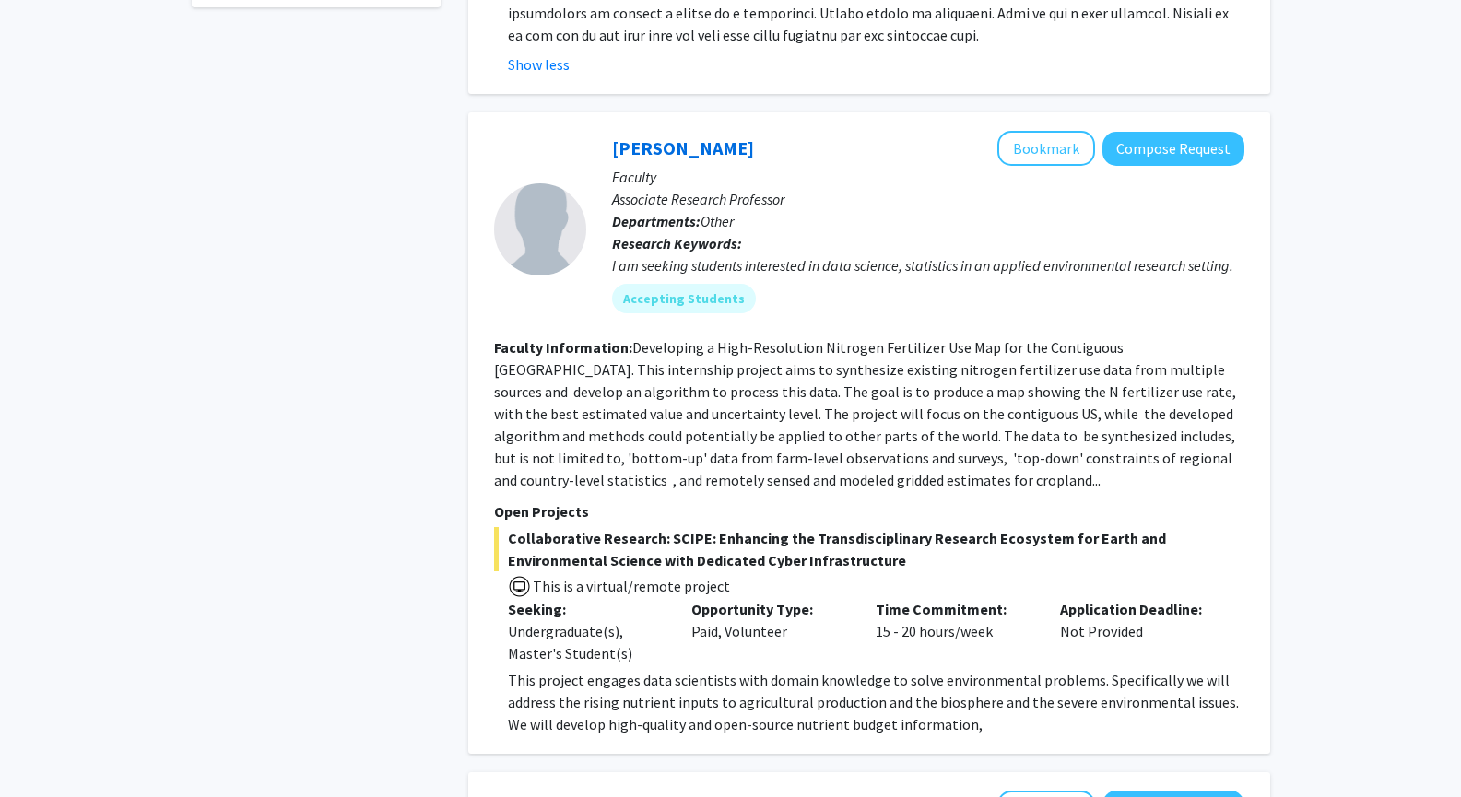
scroll to position [959, 0]
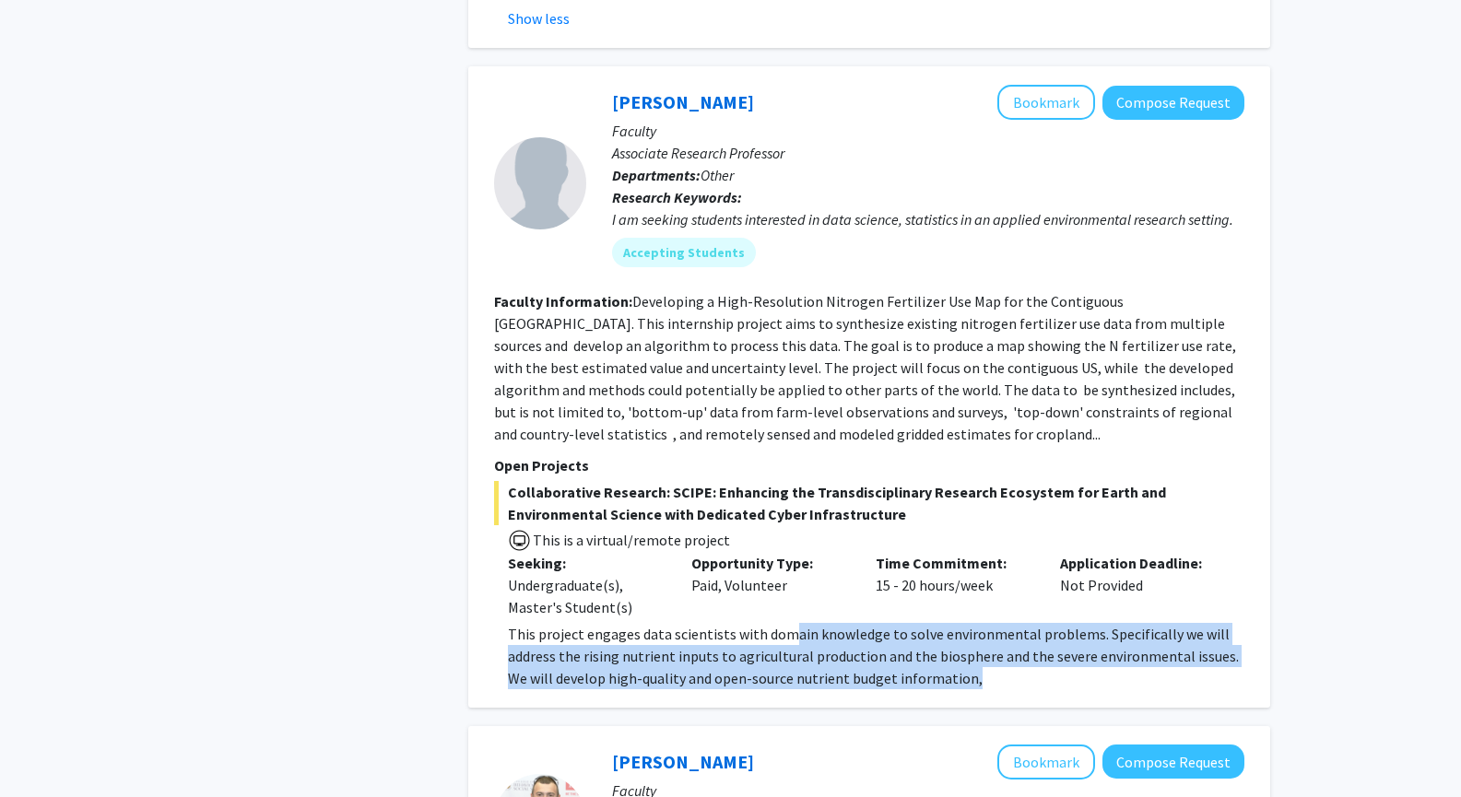
drag, startPoint x: 982, startPoint y: 654, endPoint x: 782, endPoint y: 605, distance: 206.1
click at [782, 623] on p "This project engages data scientists with domain knowledge to solve environment…" at bounding box center [876, 656] width 736 height 66
drag, startPoint x: 975, startPoint y: 664, endPoint x: 889, endPoint y: 618, distance: 96.9
click at [889, 623] on p "This project engages data scientists with domain knowledge to solve environment…" at bounding box center [876, 656] width 736 height 66
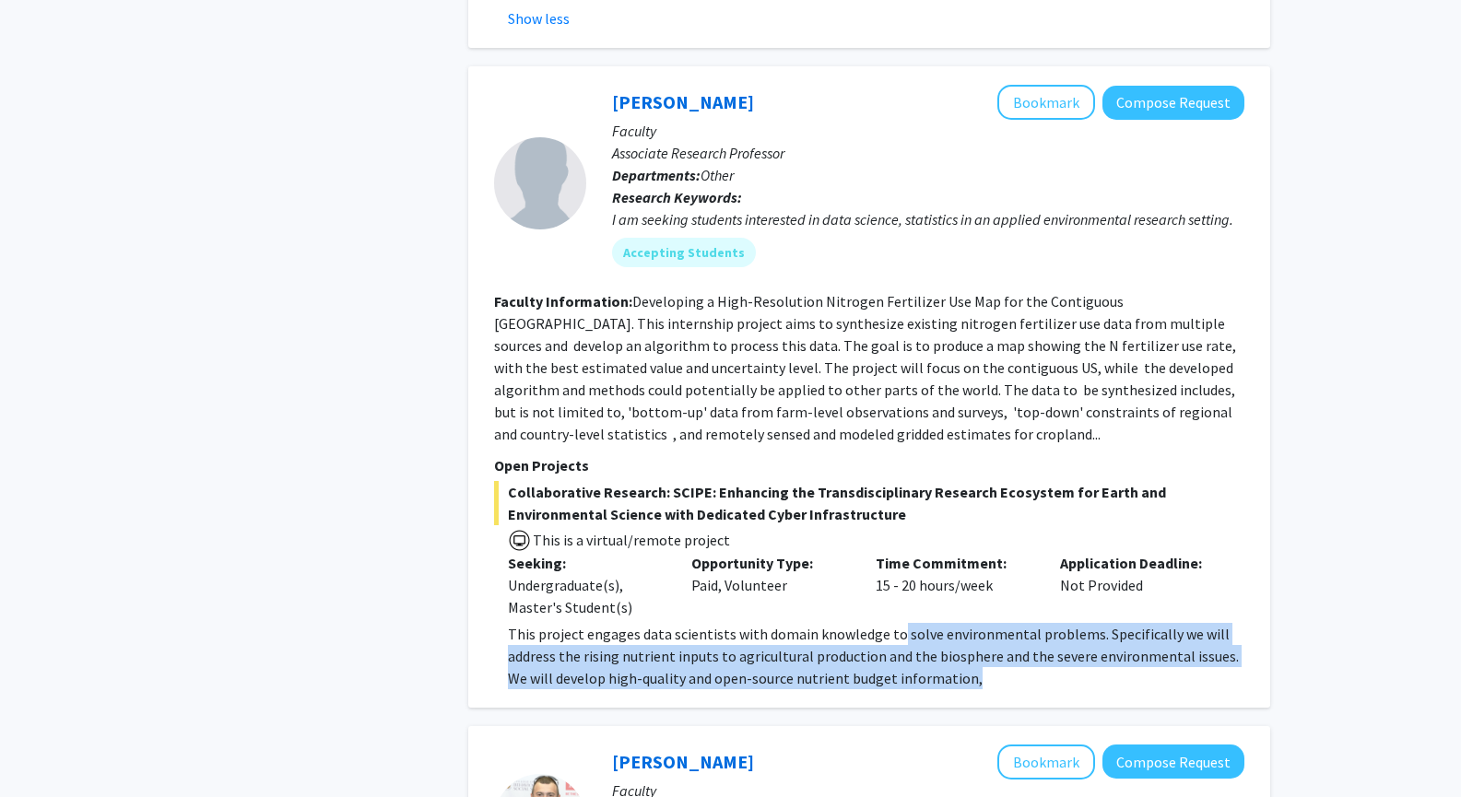
click at [889, 623] on p "This project engages data scientists with domain knowledge to solve environment…" at bounding box center [876, 656] width 736 height 66
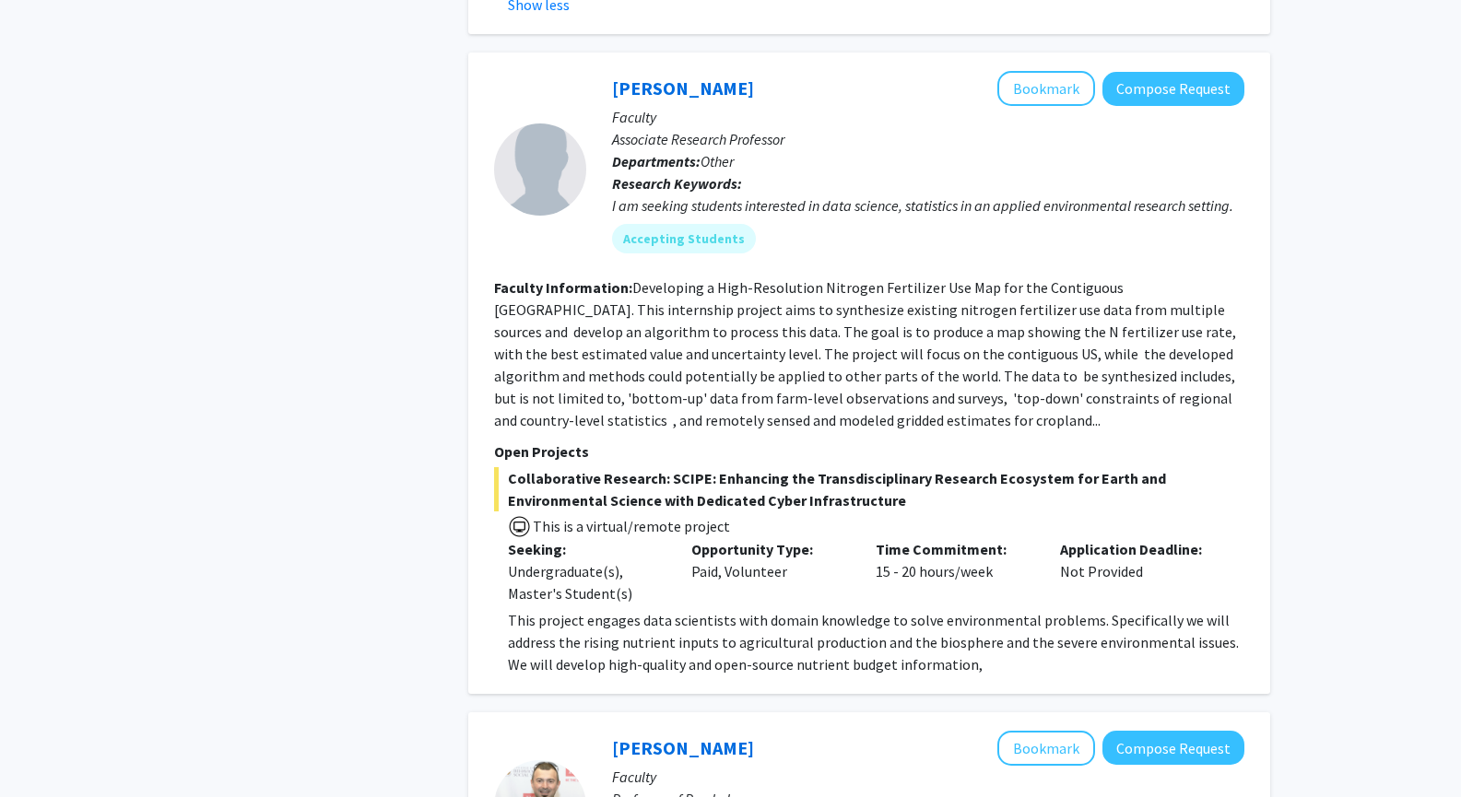
scroll to position [974, 0]
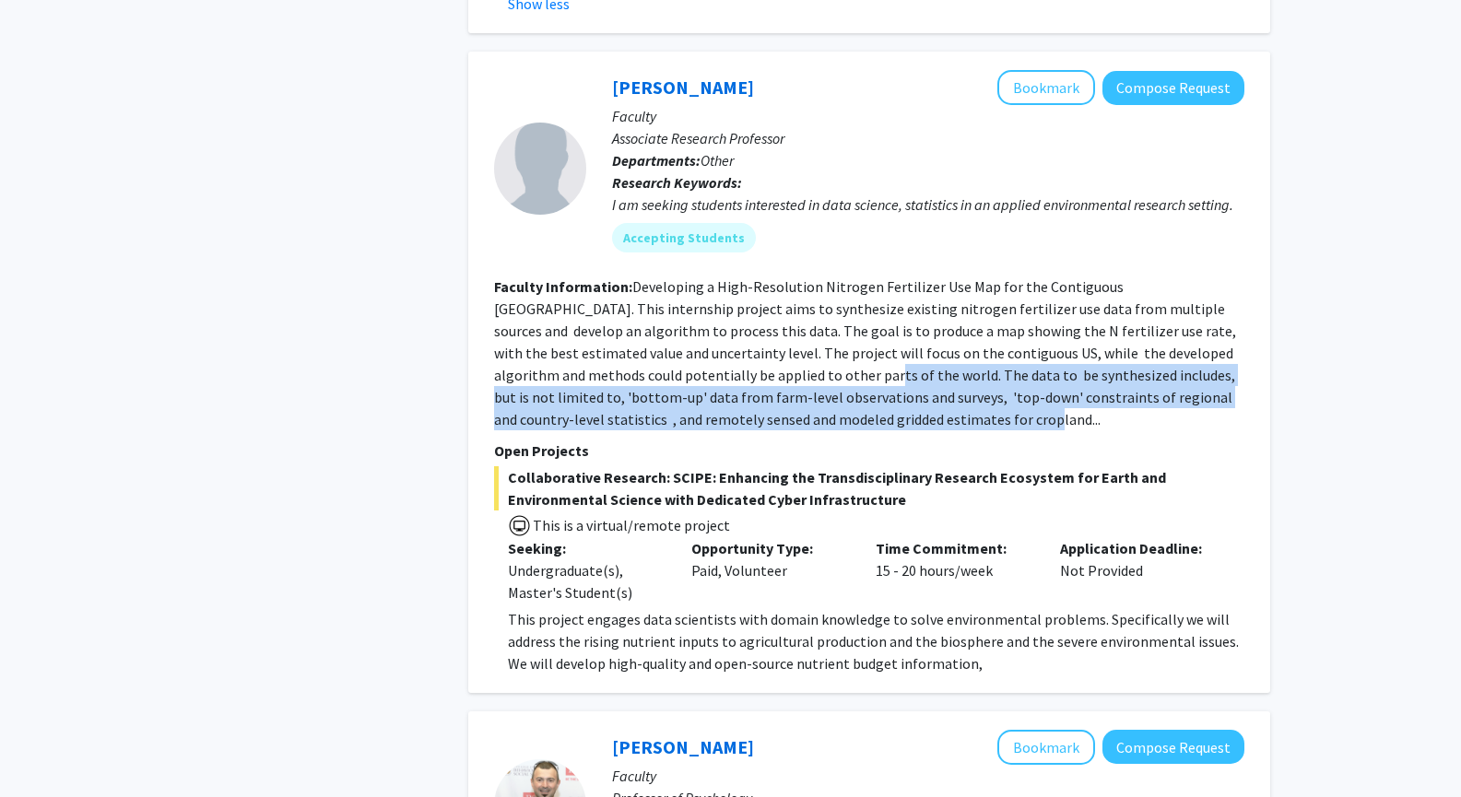
drag, startPoint x: 716, startPoint y: 343, endPoint x: 1083, endPoint y: 481, distance: 392.0
click at [1083, 481] on fg-search-faculty "Dong Liang Bookmark Compose Request Faculty Associate Research Professor Depart…" at bounding box center [869, 372] width 750 height 605
click at [1072, 404] on section "Faculty Information: Developing a High-Resolution Nitrogen Fertilizer Use Map f…" at bounding box center [869, 353] width 750 height 155
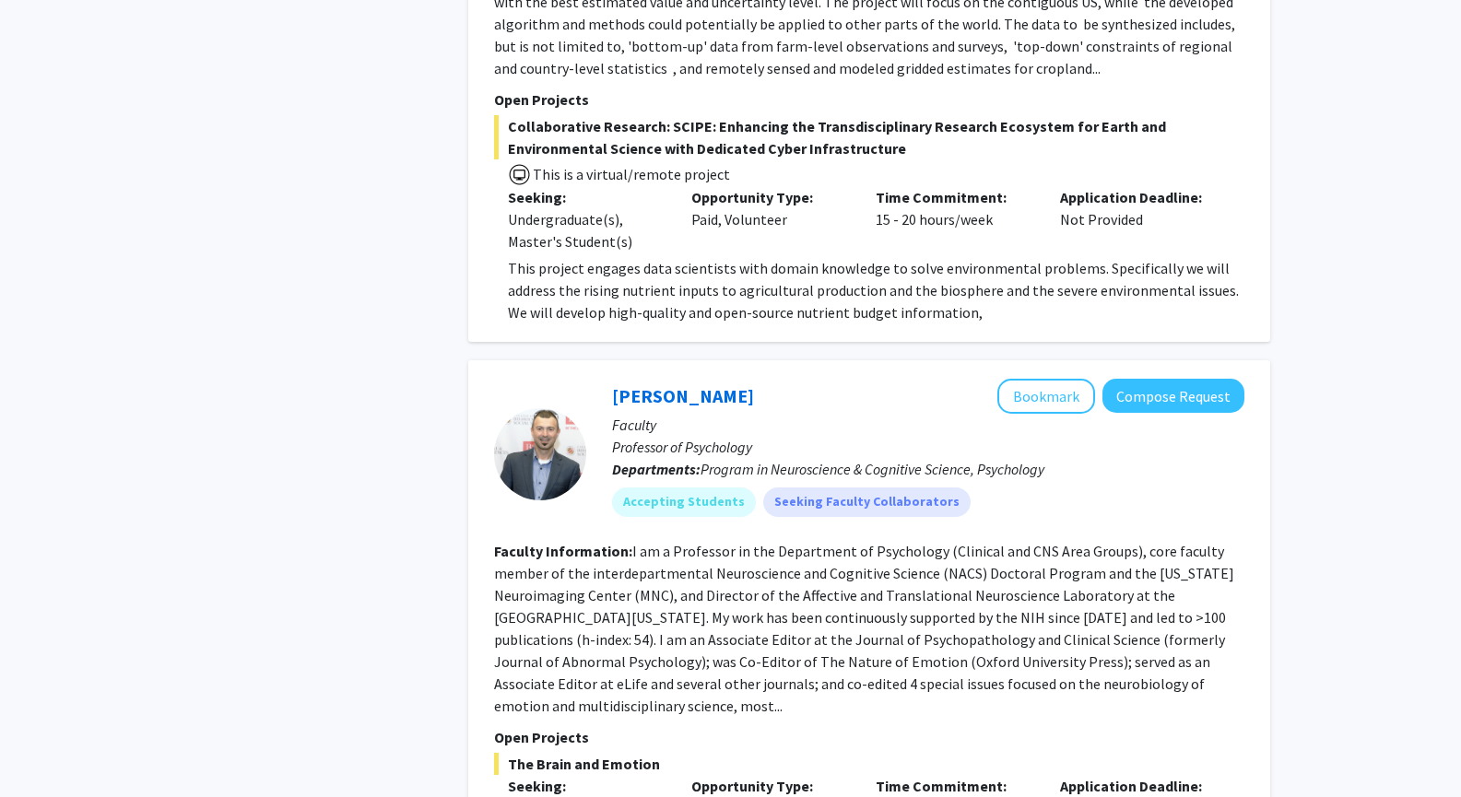
scroll to position [1331, 0]
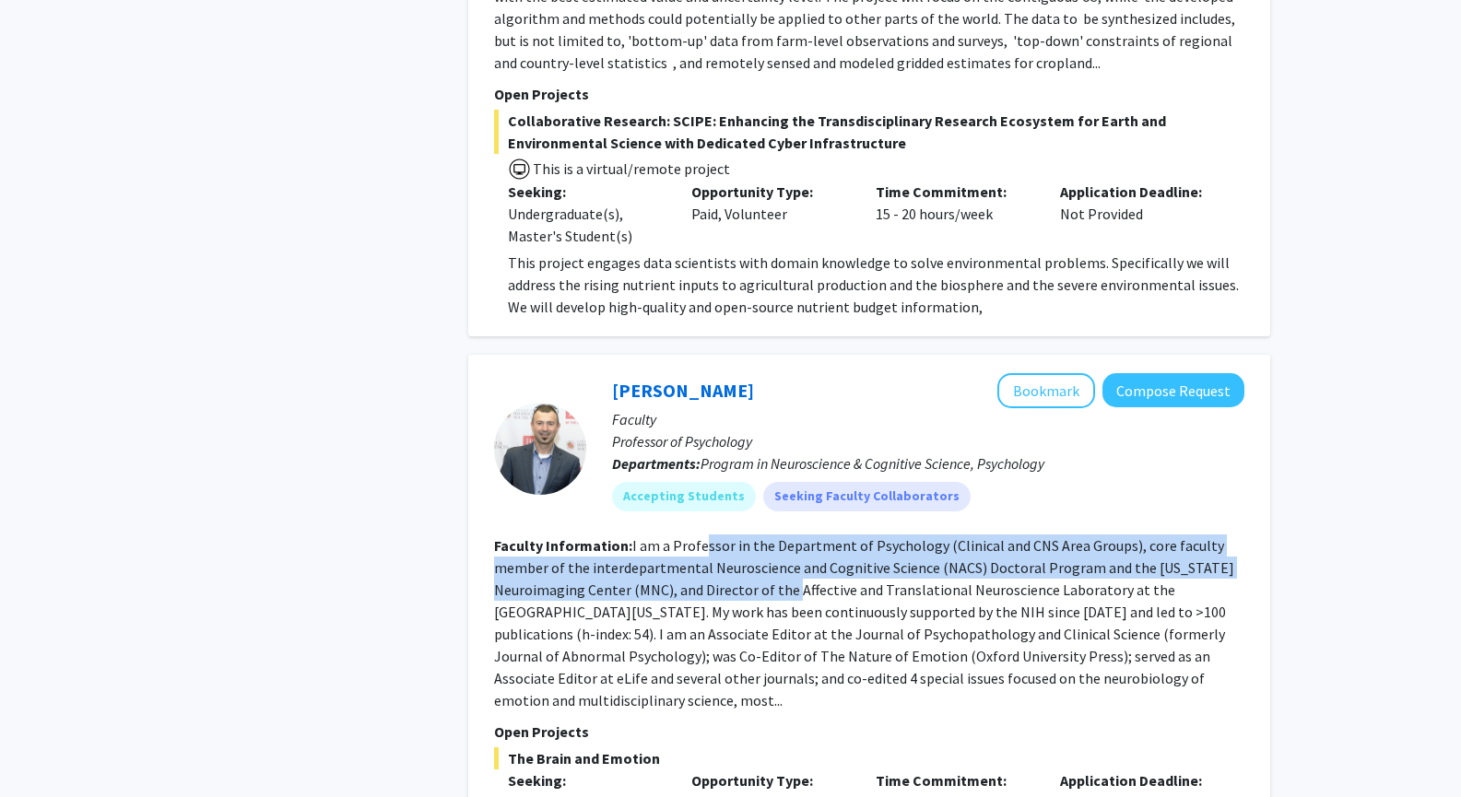
drag, startPoint x: 702, startPoint y: 533, endPoint x: 803, endPoint y: 567, distance: 106.1
click at [803, 567] on section "Faculty Information: I am a Professor in the Department of Psychology (Clinical…" at bounding box center [869, 623] width 750 height 177
click at [803, 567] on fg-read-more "I am a Professor in the Department of Psychology (Clinical and CNS Area Groups)…" at bounding box center [864, 622] width 740 height 173
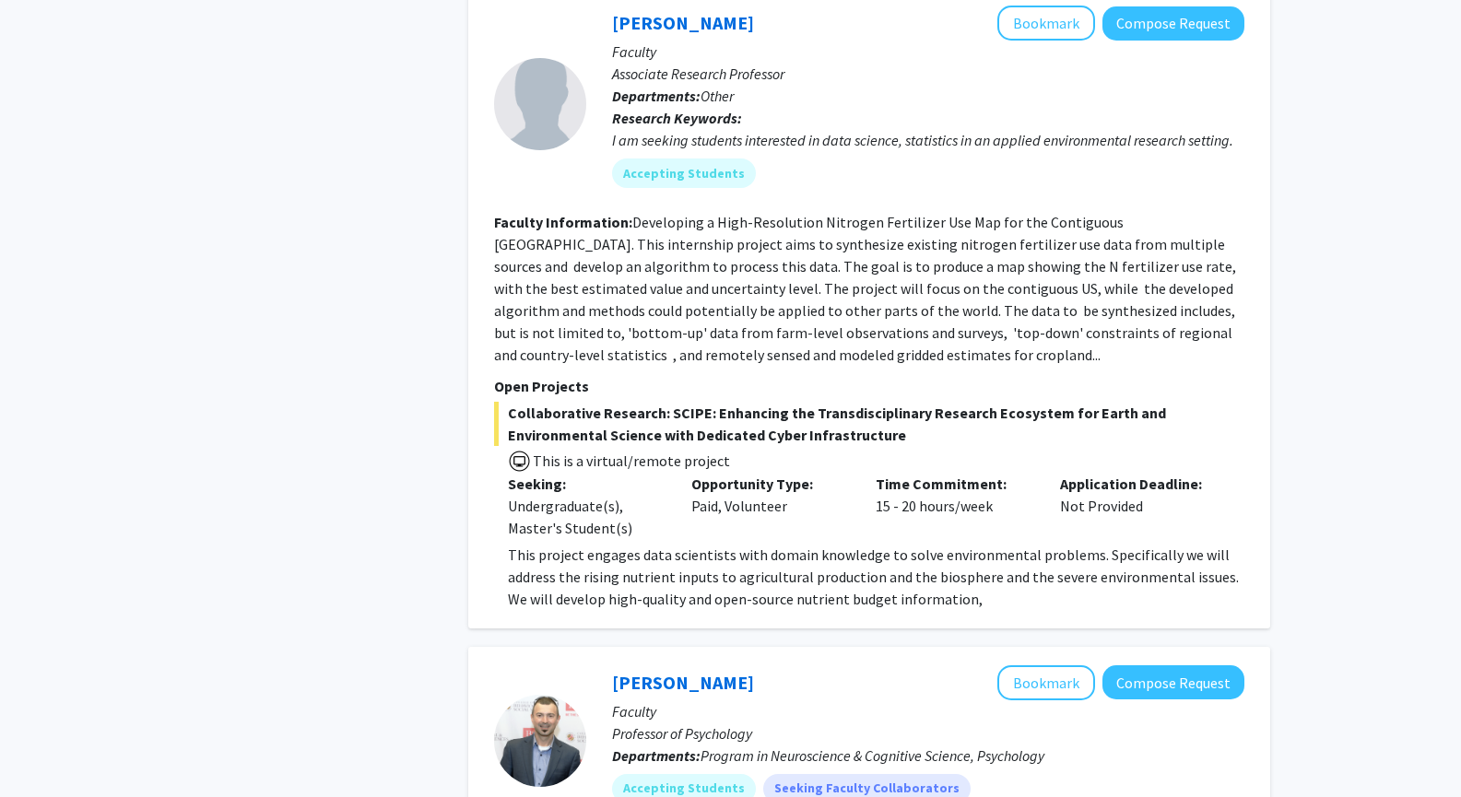
scroll to position [1036, 0]
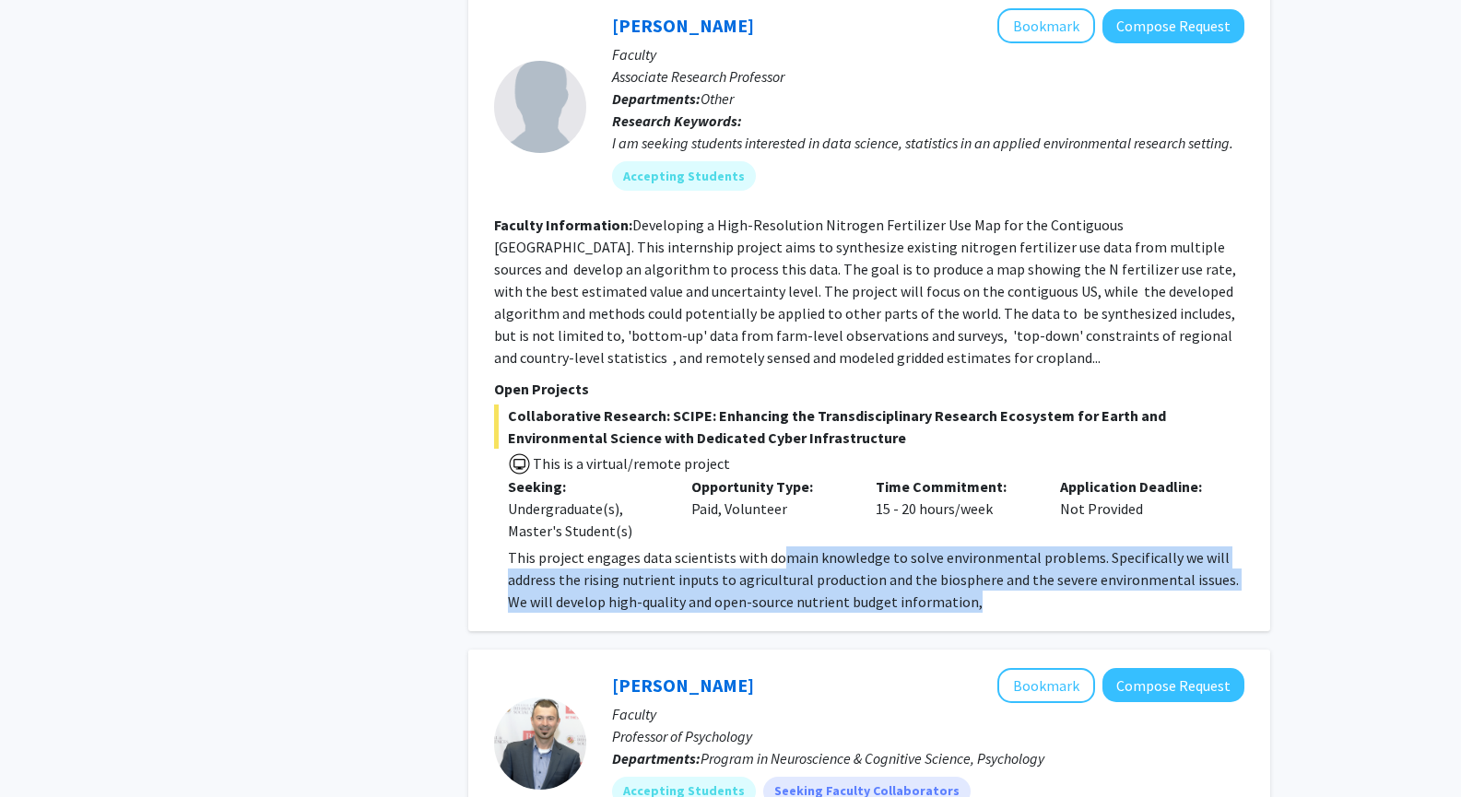
drag, startPoint x: 951, startPoint y: 581, endPoint x: 774, endPoint y: 541, distance: 181.3
click at [774, 547] on p "This project engages data scientists with domain knowledge to solve environment…" at bounding box center [876, 580] width 736 height 66
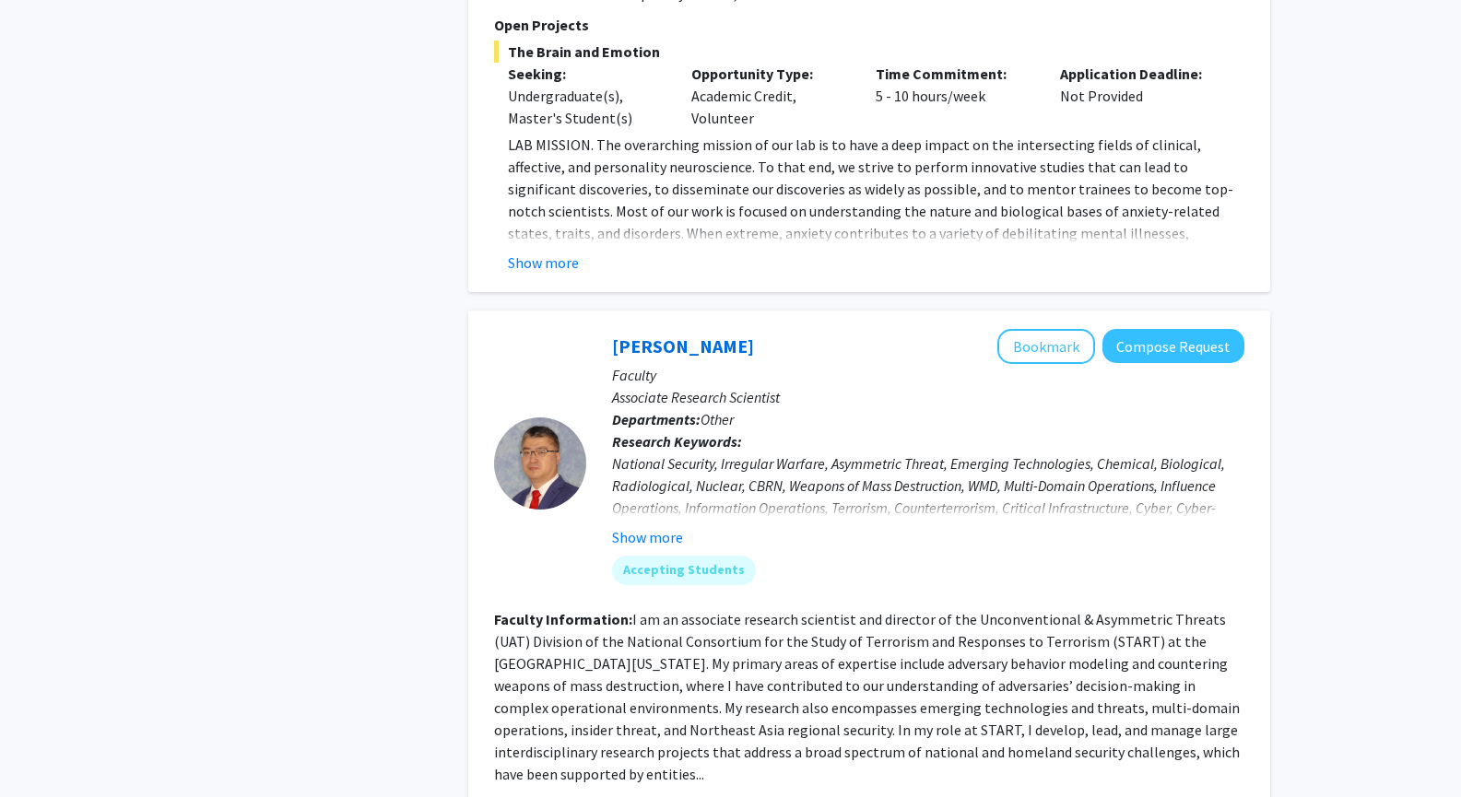
scroll to position [2040, 0]
click at [631, 524] on button "Show more" at bounding box center [647, 535] width 71 height 22
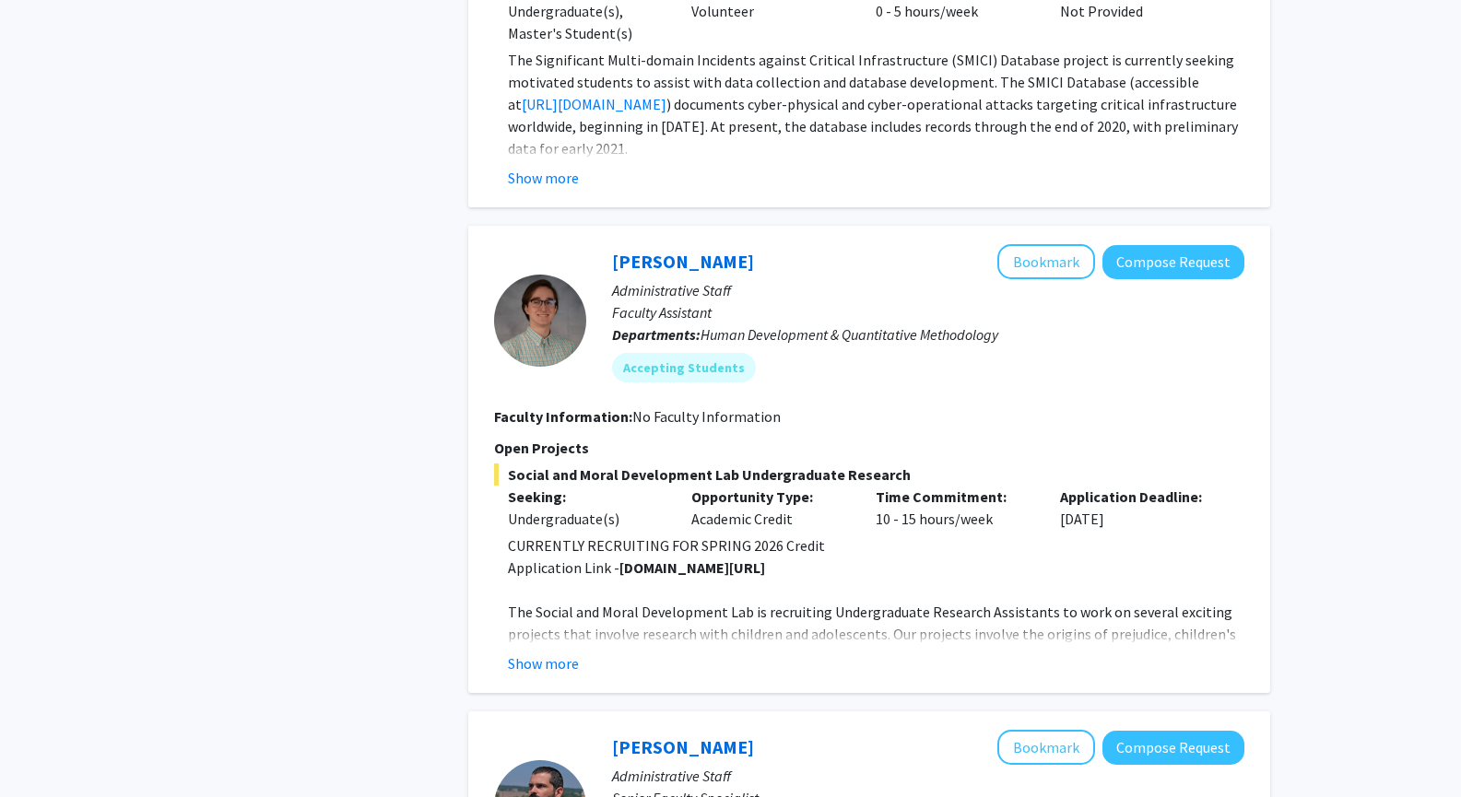
scroll to position [2952, 0]
click at [548, 652] on button "Show more" at bounding box center [543, 663] width 71 height 22
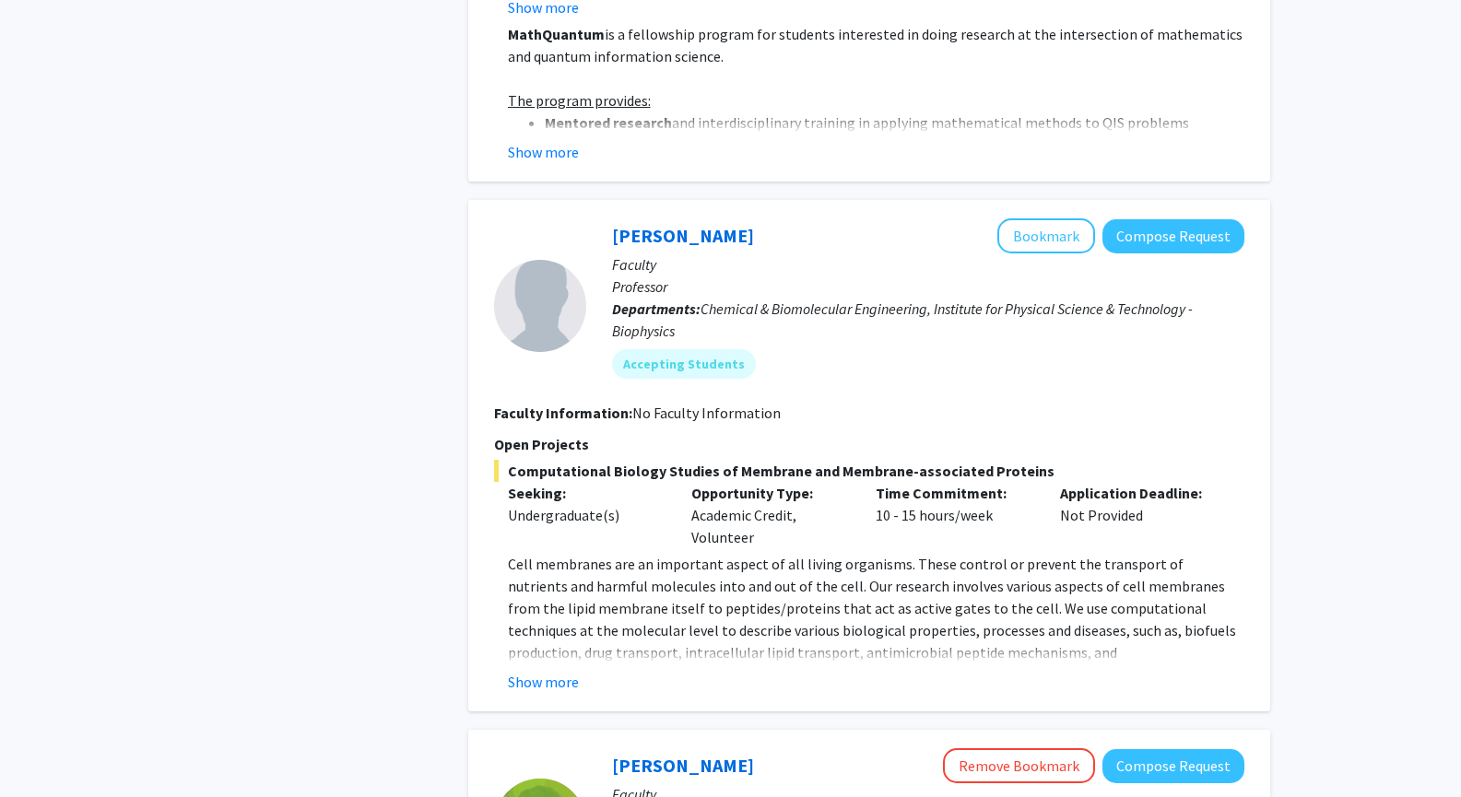
scroll to position [4222, 0]
click at [547, 670] on button "Show more" at bounding box center [543, 681] width 71 height 22
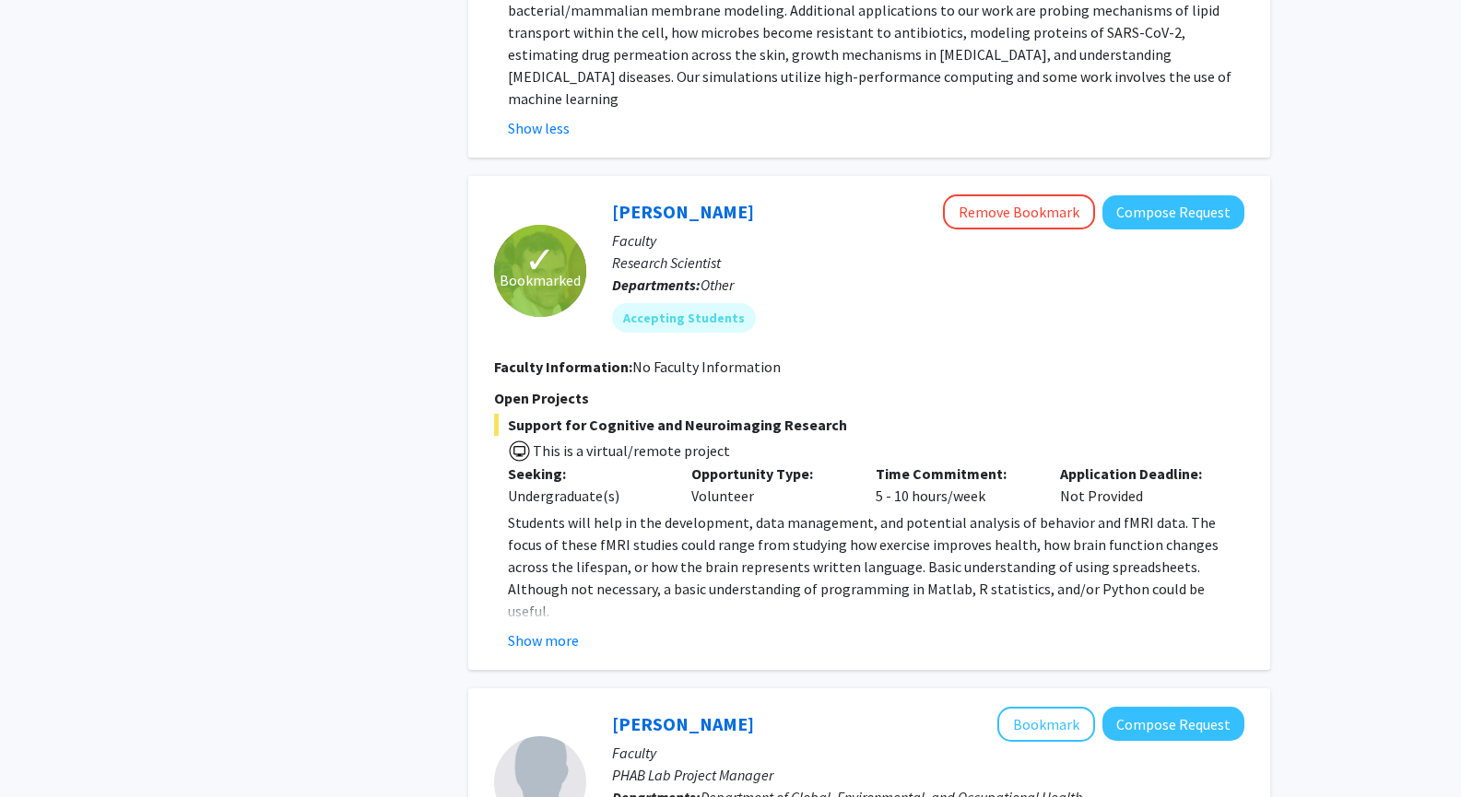
scroll to position [4891, 0]
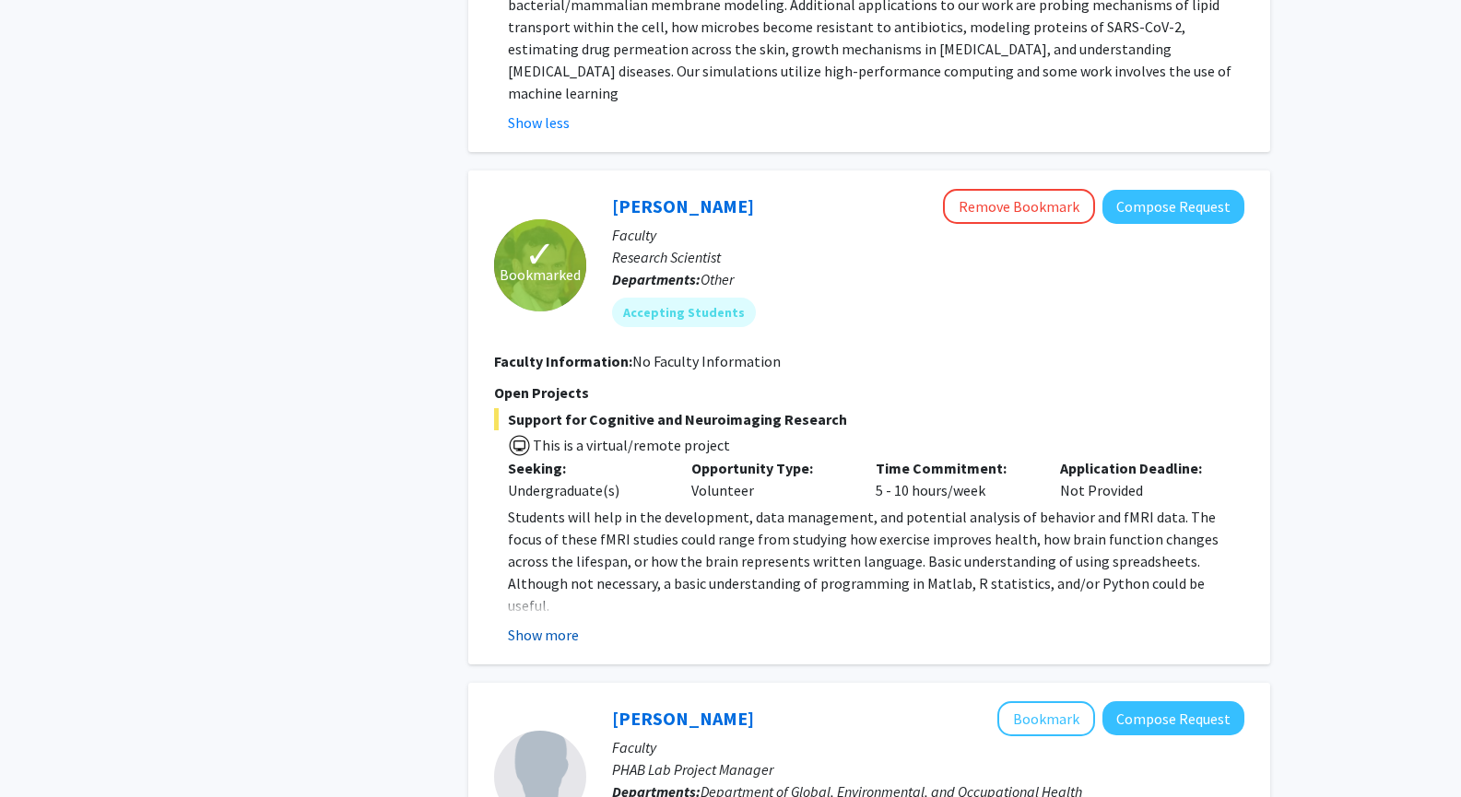
click at [535, 624] on button "Show more" at bounding box center [543, 635] width 71 height 22
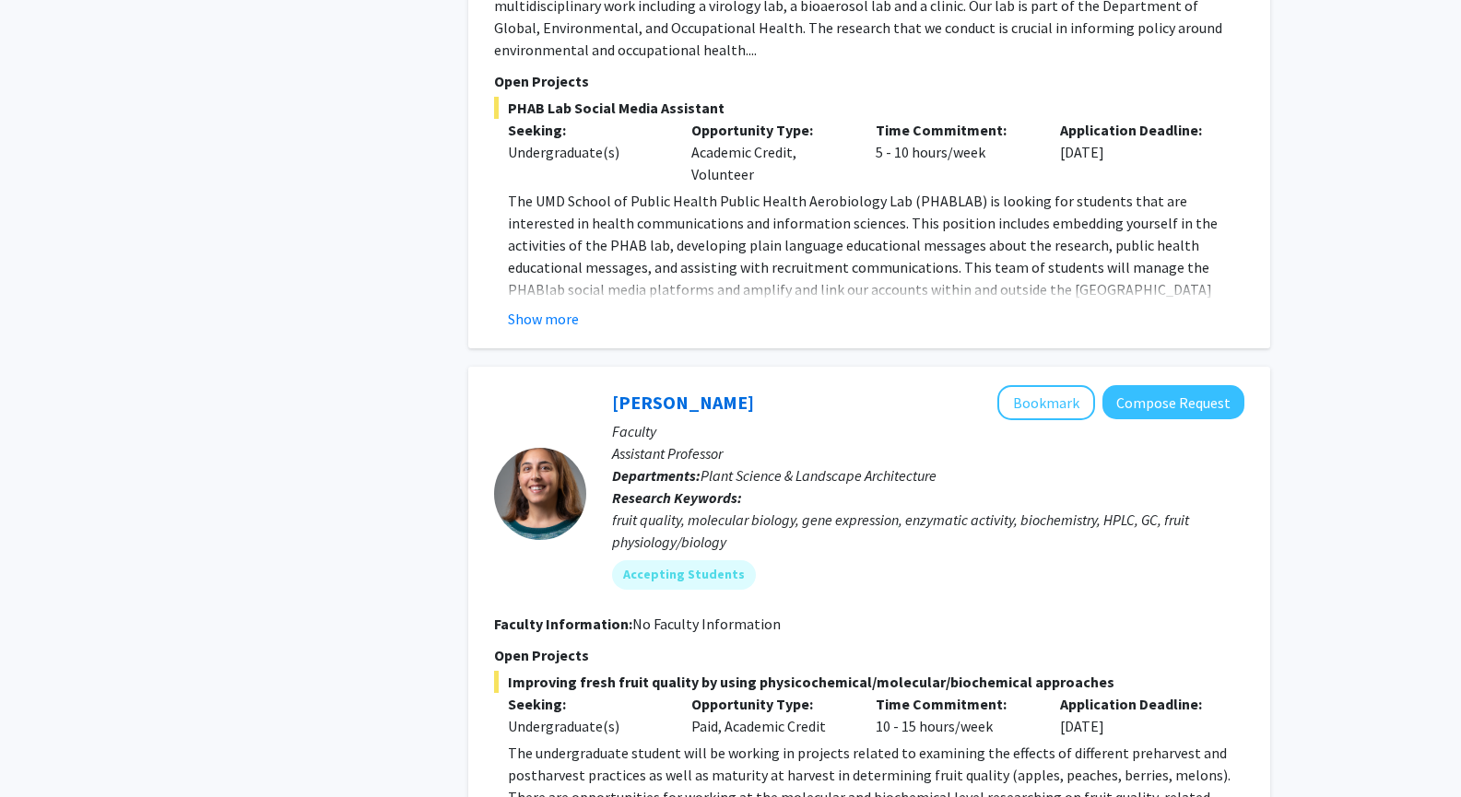
scroll to position [5849, 0]
drag, startPoint x: 811, startPoint y: 446, endPoint x: 724, endPoint y: 441, distance: 87.7
drag, startPoint x: 724, startPoint y: 441, endPoint x: 837, endPoint y: 488, distance: 122.7
click at [837, 556] on div "Accepting Students" at bounding box center [928, 574] width 640 height 37
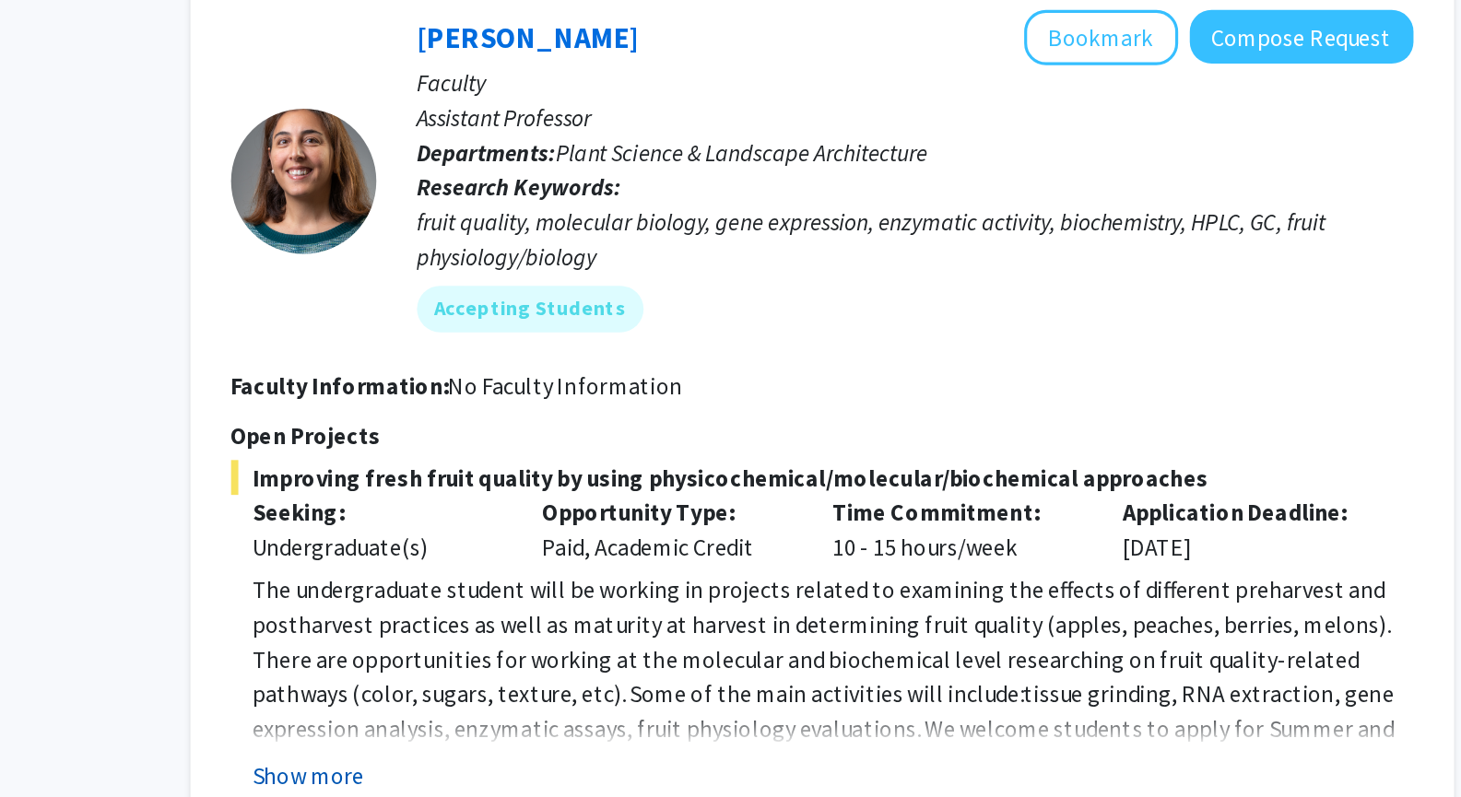
click at [569, 641] on button "Show more" at bounding box center [543, 652] width 71 height 22
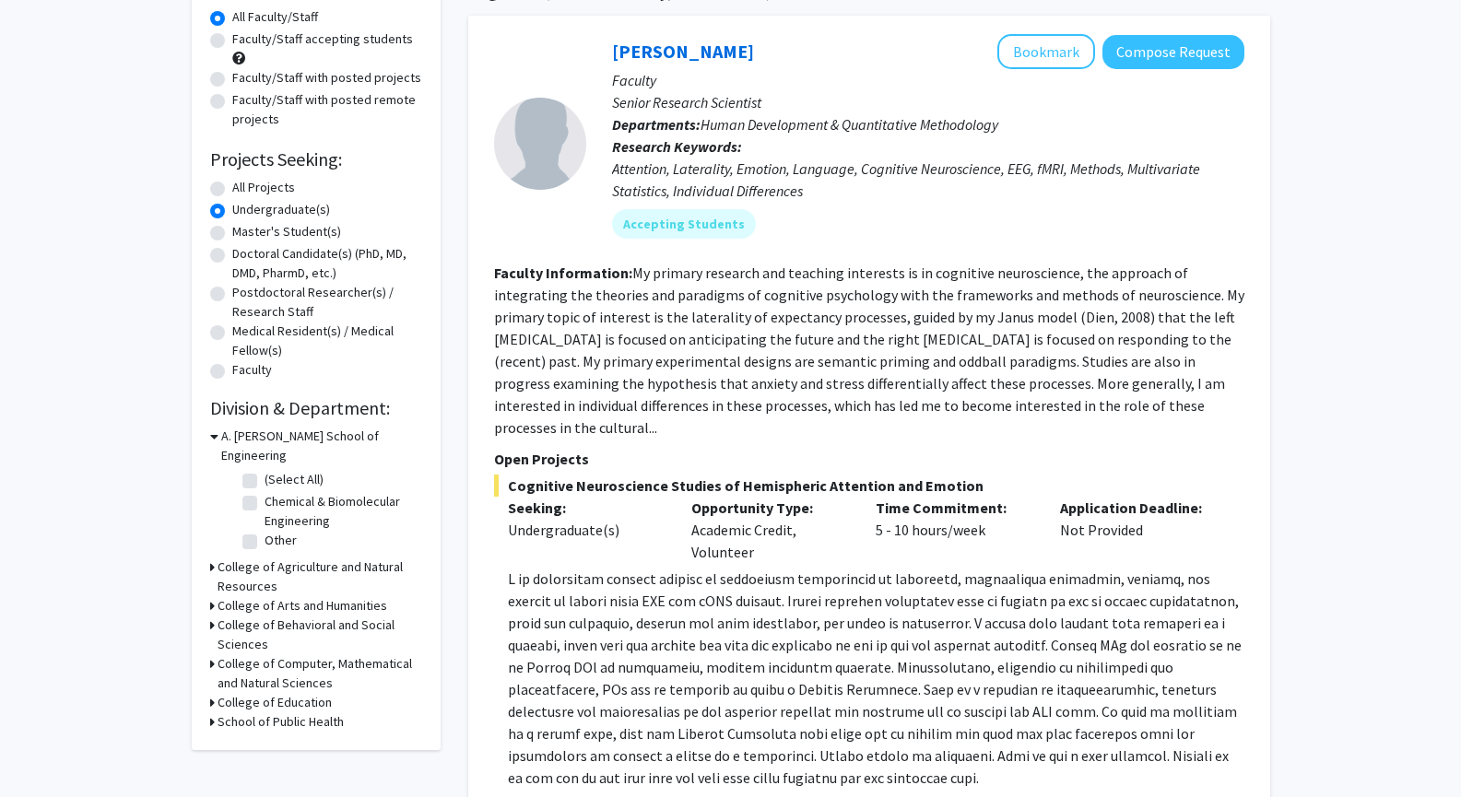
scroll to position [0, 0]
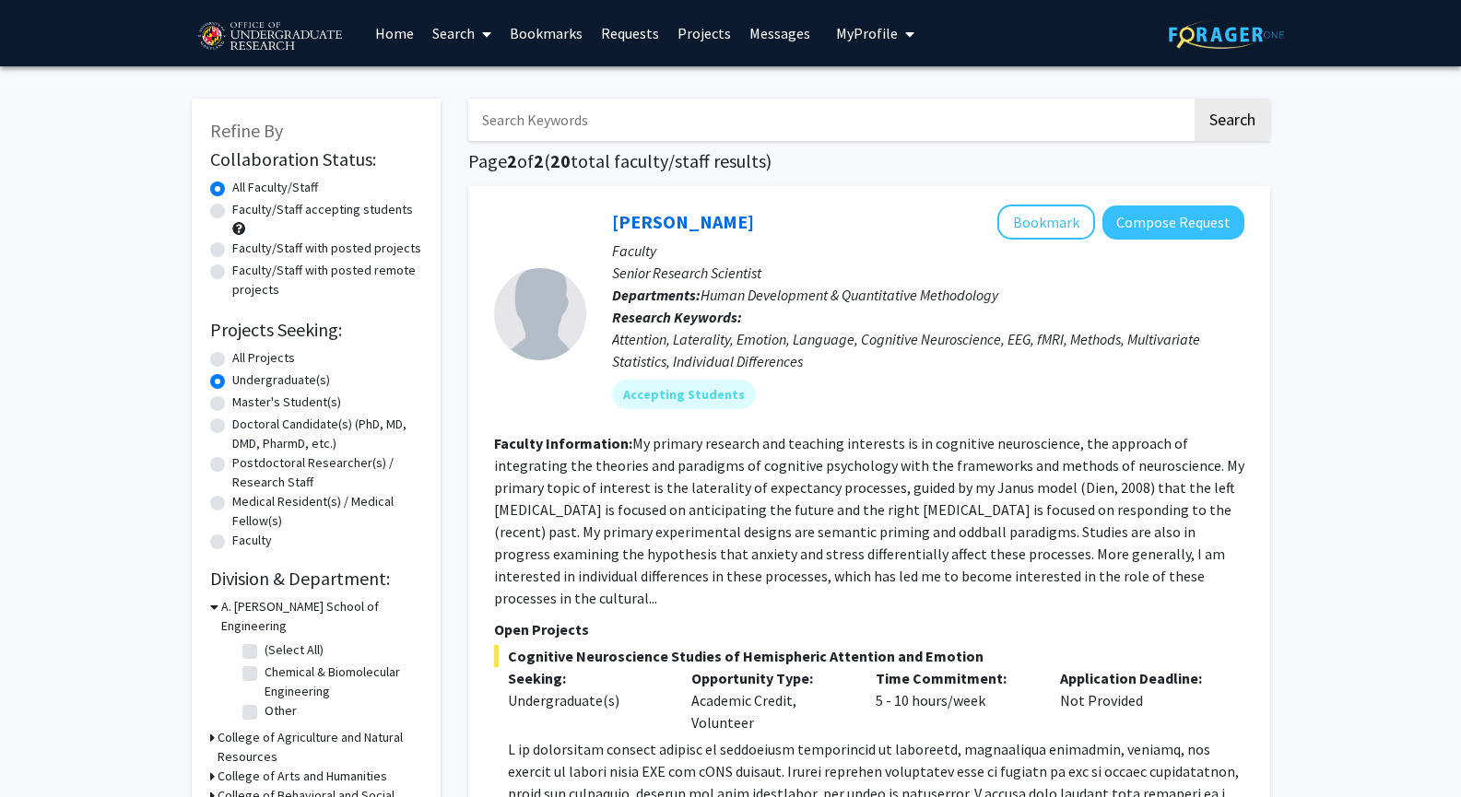
click at [297, 204] on label "Faculty/Staff accepting students" at bounding box center [322, 209] width 181 height 19
click at [244, 204] on input "Faculty/Staff accepting students" at bounding box center [238, 206] width 12 height 12
radio input "true"
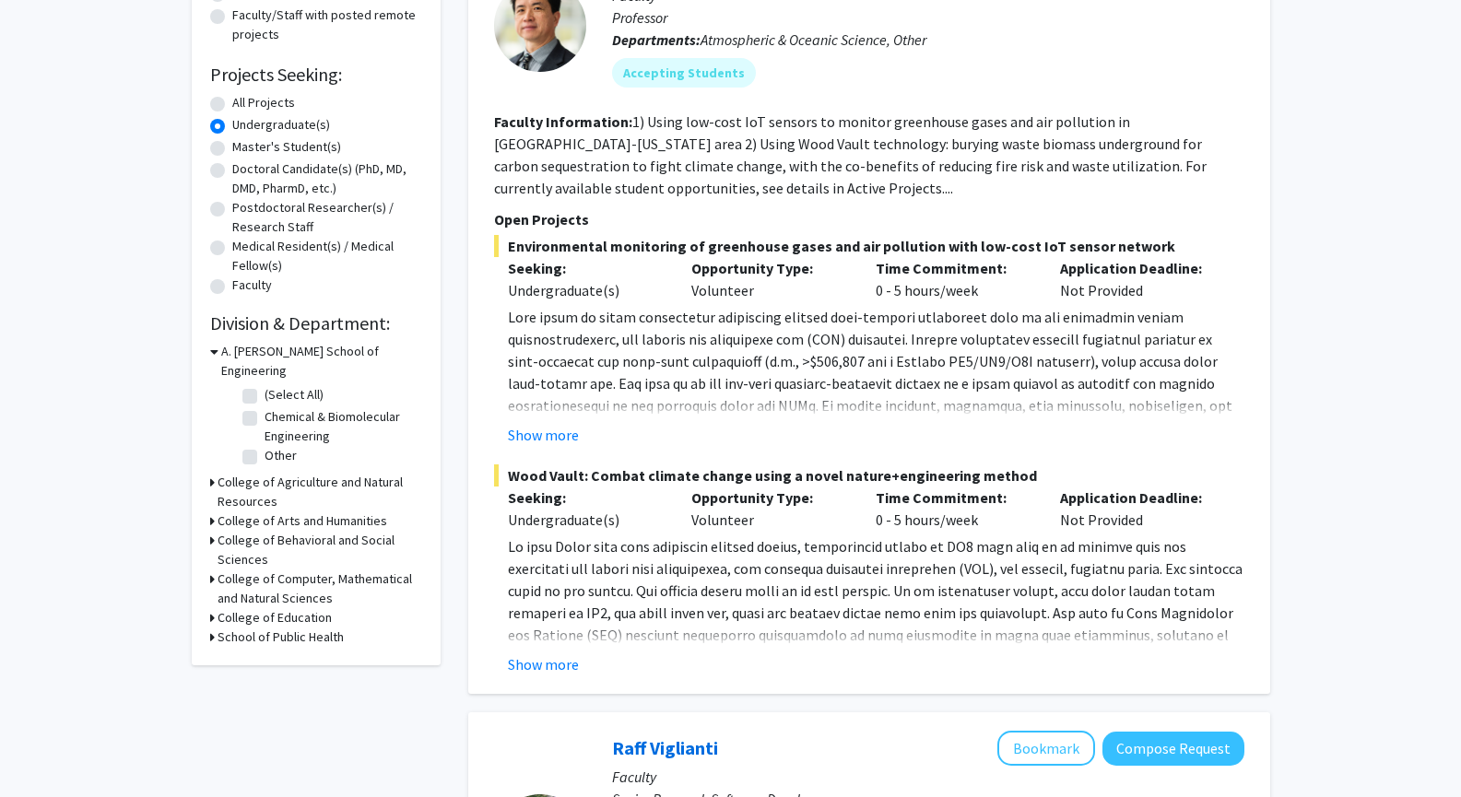
scroll to position [257, 0]
click at [565, 673] on button "Show more" at bounding box center [543, 663] width 71 height 22
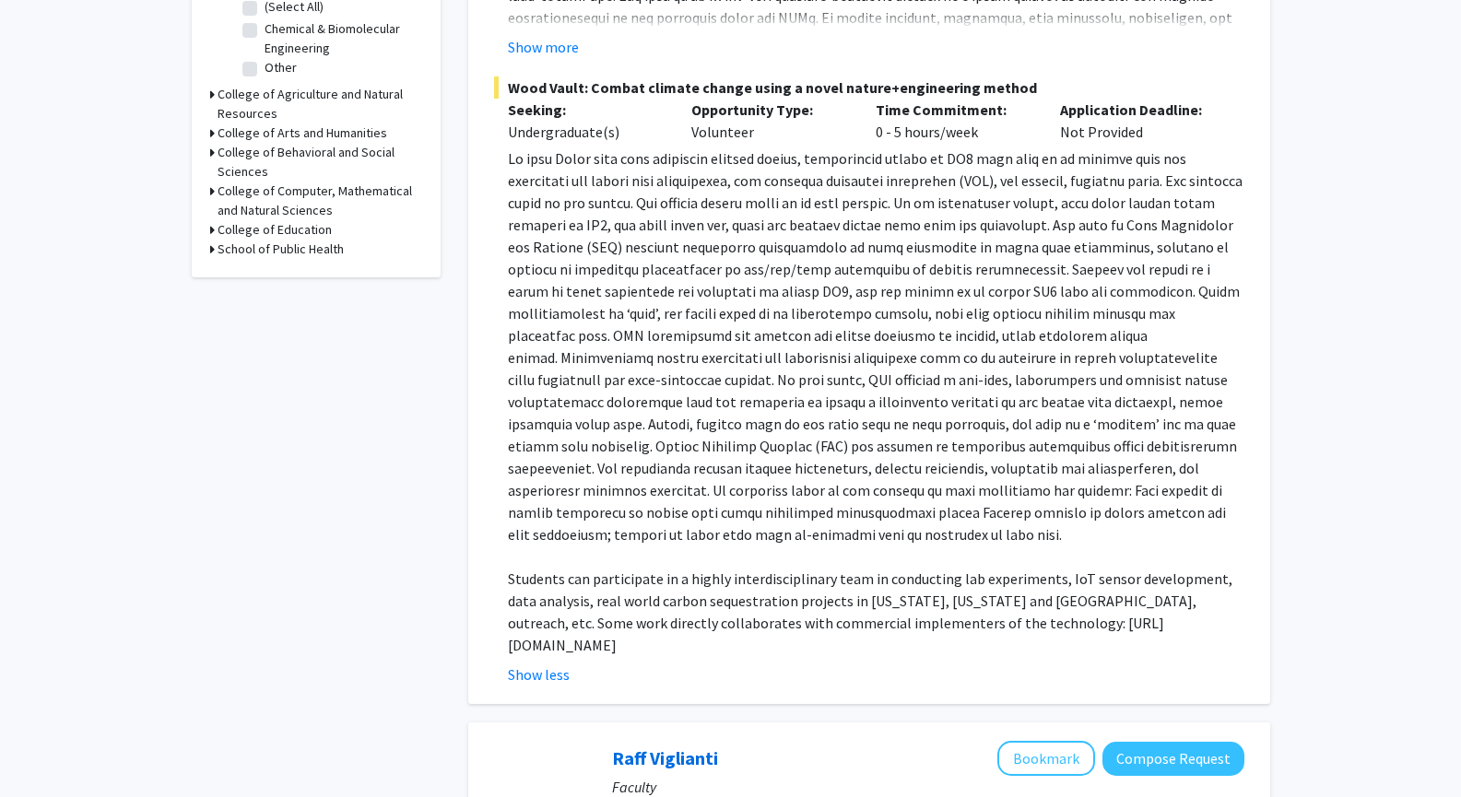
scroll to position [644, 0]
click at [542, 55] on button "Show more" at bounding box center [543, 46] width 71 height 22
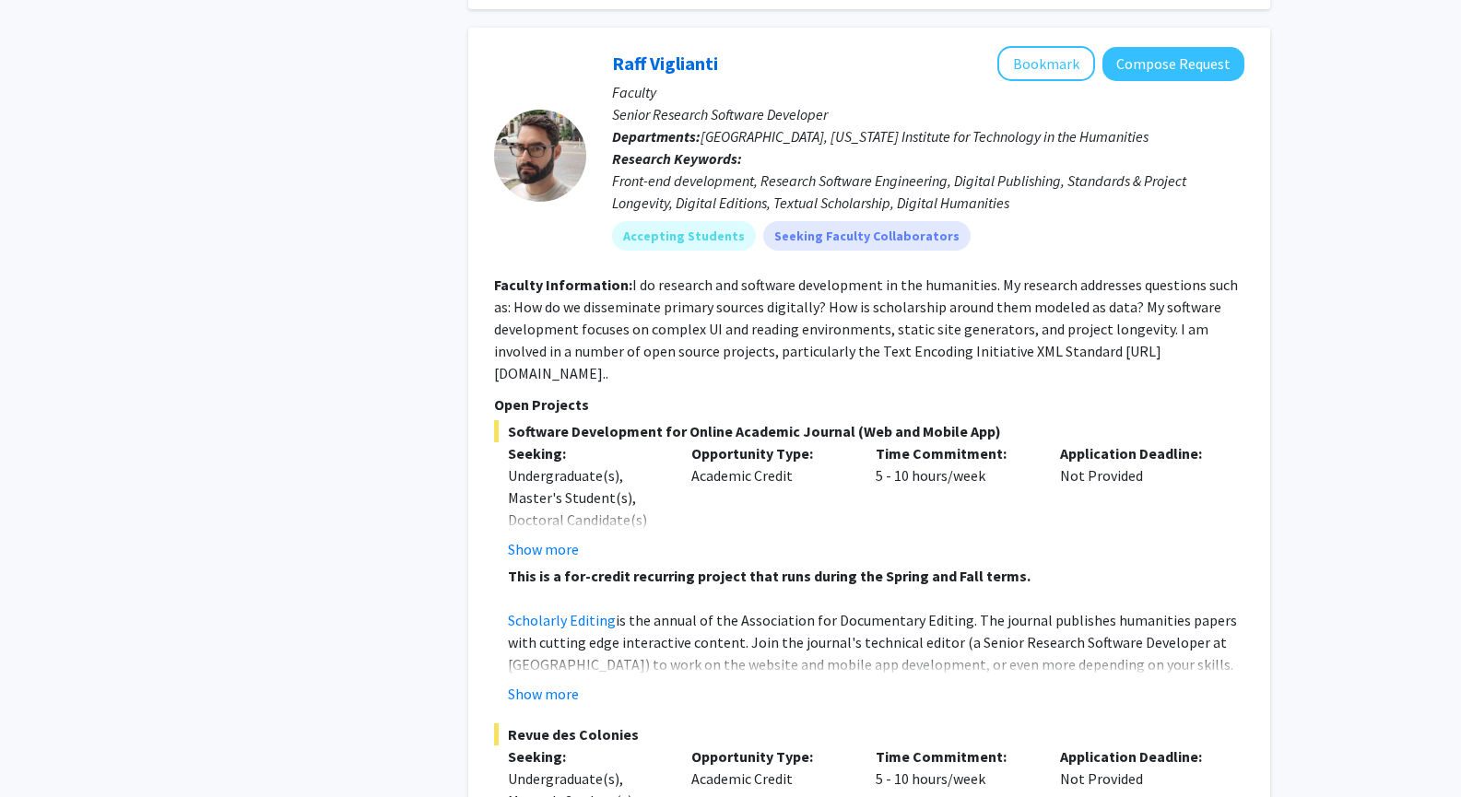
scroll to position [1526, 0]
